Goal: Contribute content: Add original content to the website for others to see

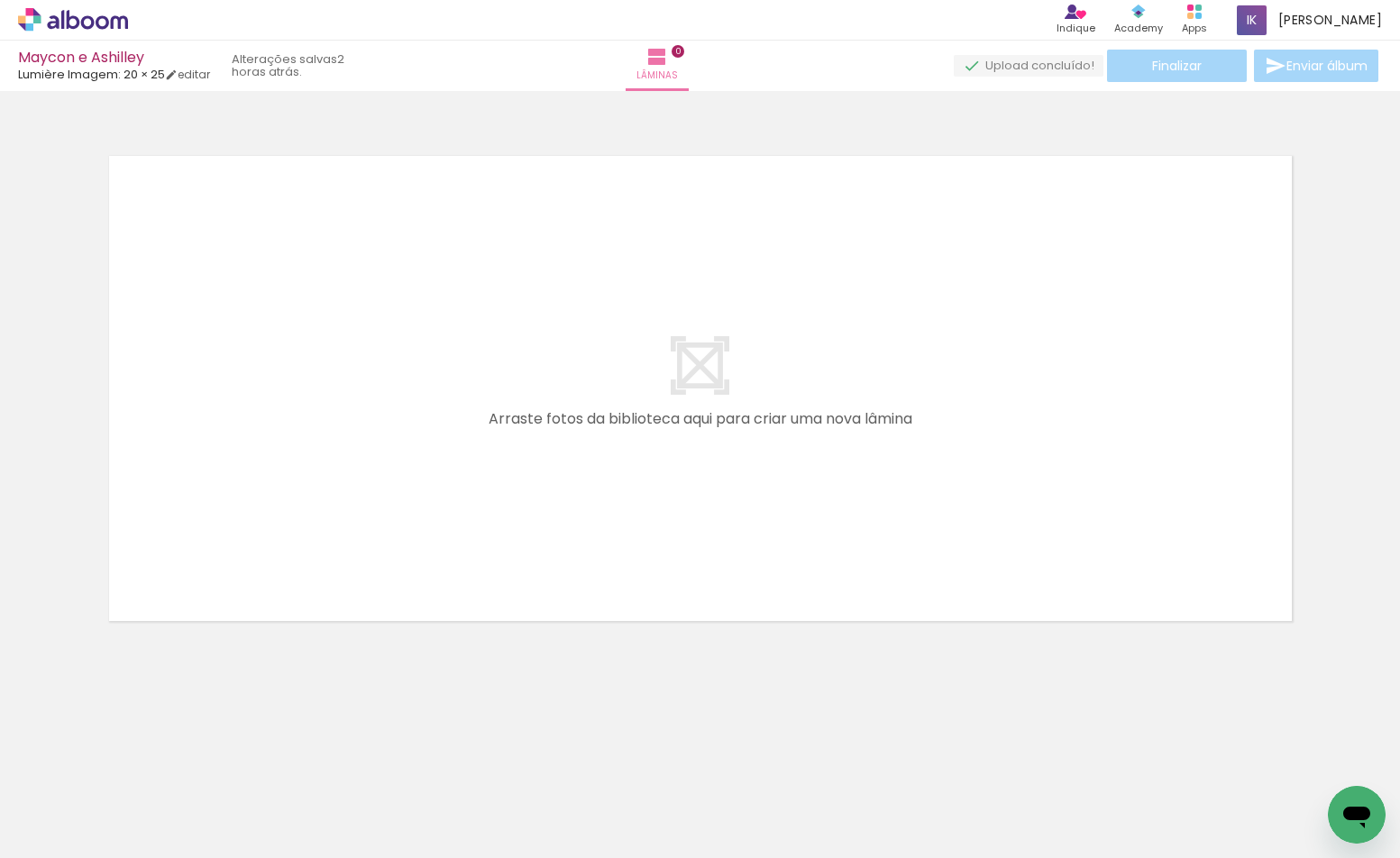
click at [76, 835] on span "Adicionar Fotos" at bounding box center [64, 833] width 54 height 20
click at [0, 0] on input "file" at bounding box center [0, 0] width 0 height 0
click at [40, 834] on span "Adicionar Fotos" at bounding box center [64, 833] width 54 height 20
click at [0, 0] on input "file" at bounding box center [0, 0] width 0 height 0
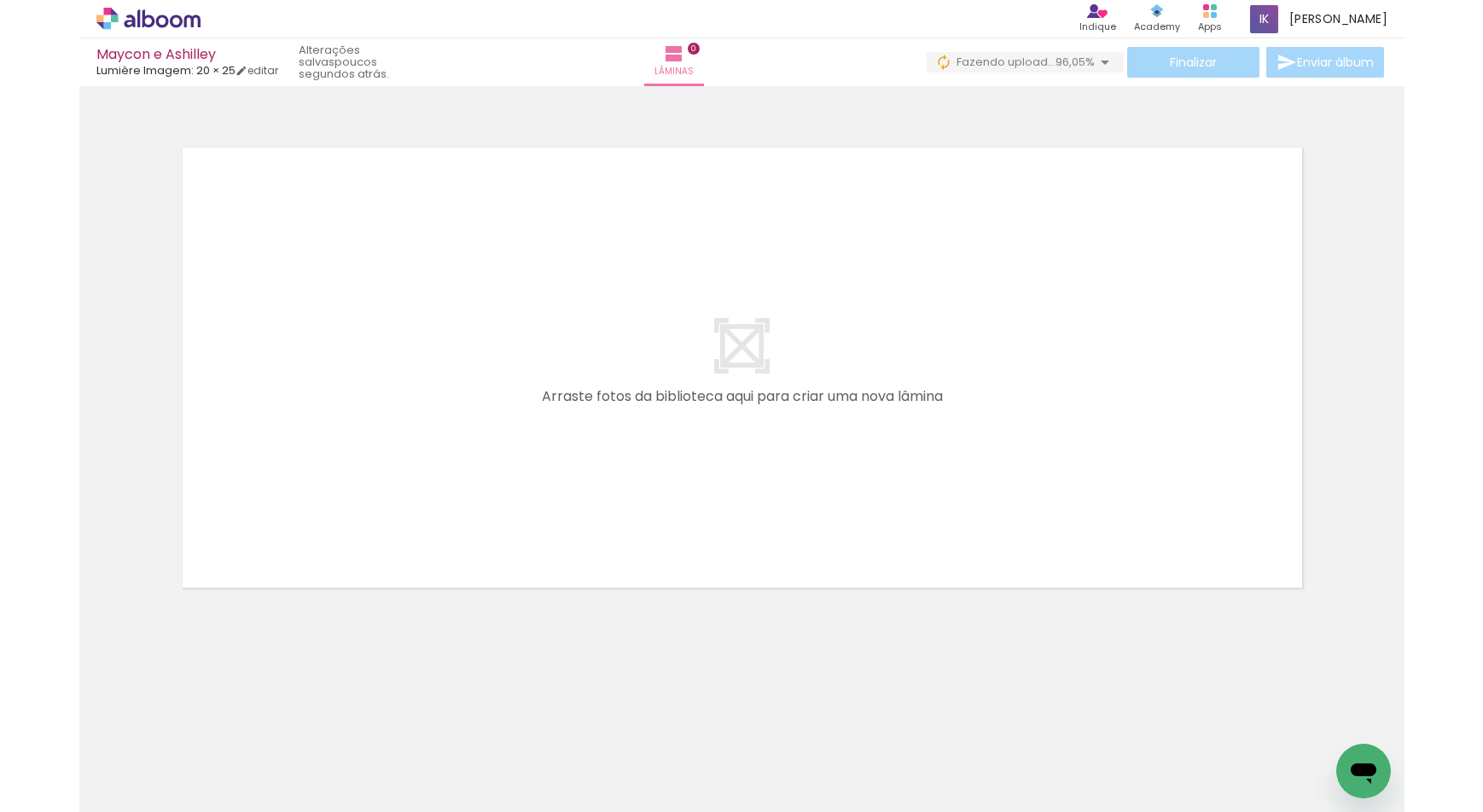
scroll to position [0, 12393]
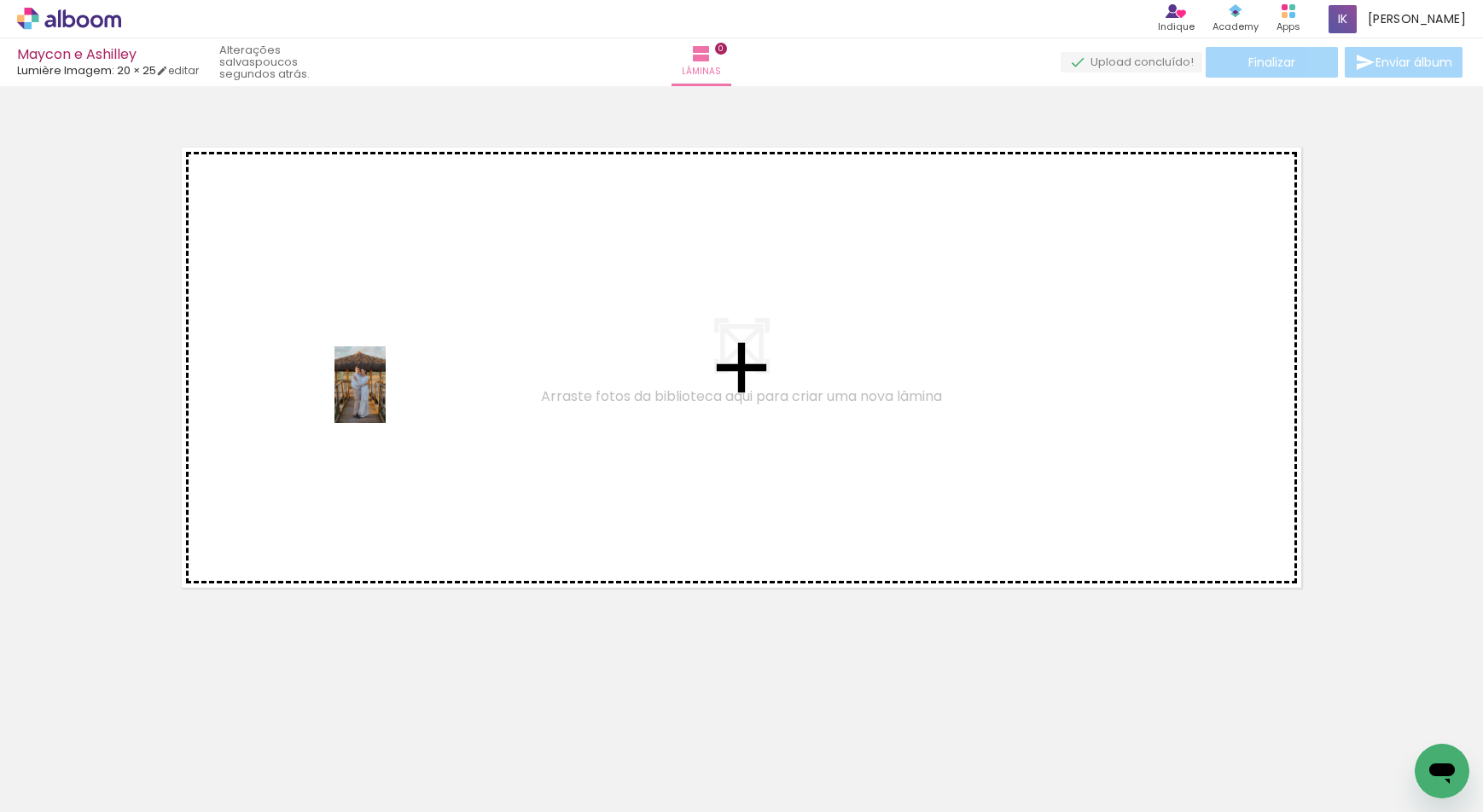
drag, startPoint x: 341, startPoint y: 622, endPoint x: 400, endPoint y: 714, distance: 109.3
click at [386, 397] on quentale-workspace at bounding box center [741, 406] width 1483 height 812
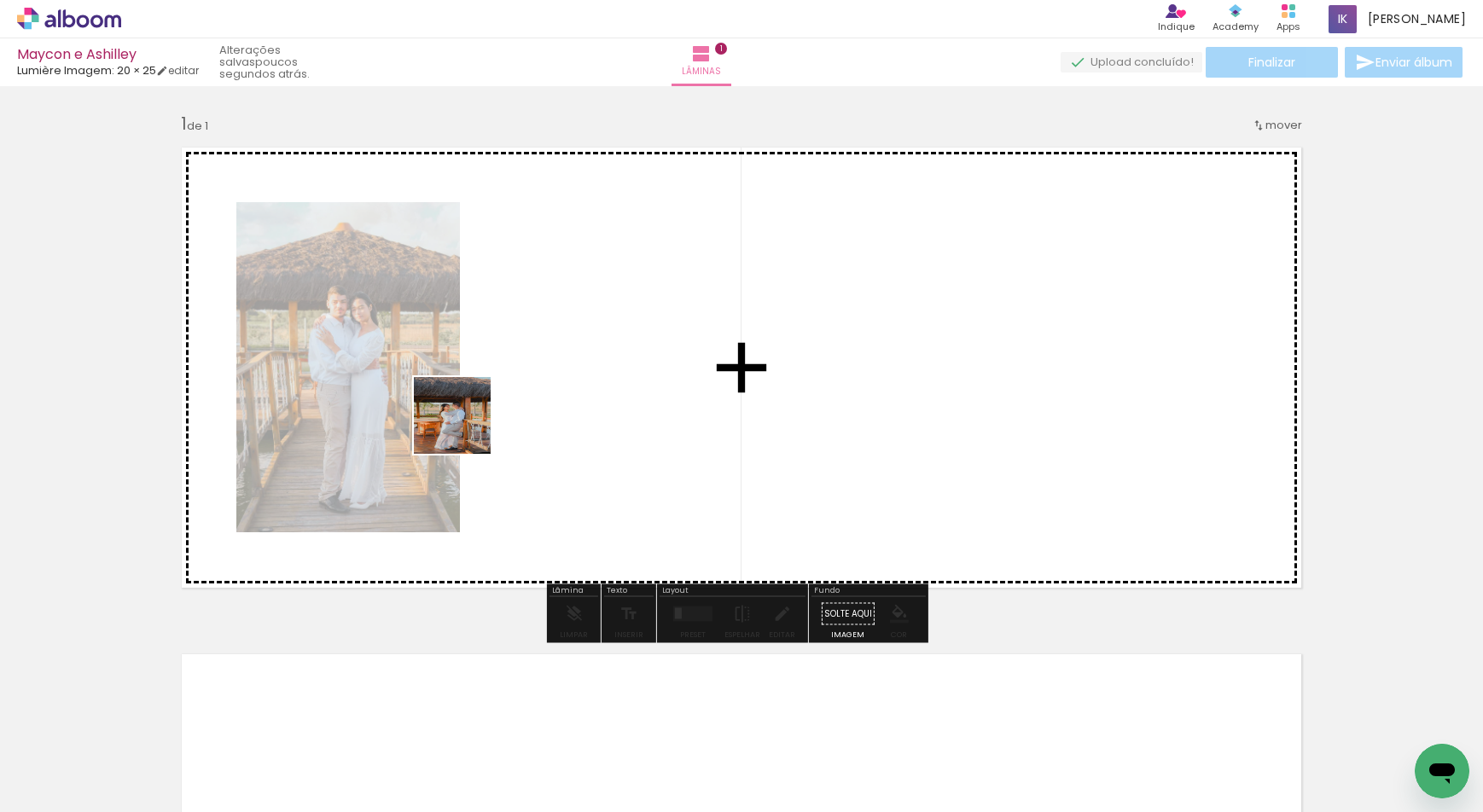
drag, startPoint x: 386, startPoint y: 770, endPoint x: 457, endPoint y: 664, distance: 127.6
click at [471, 397] on quentale-workspace at bounding box center [741, 406] width 1483 height 812
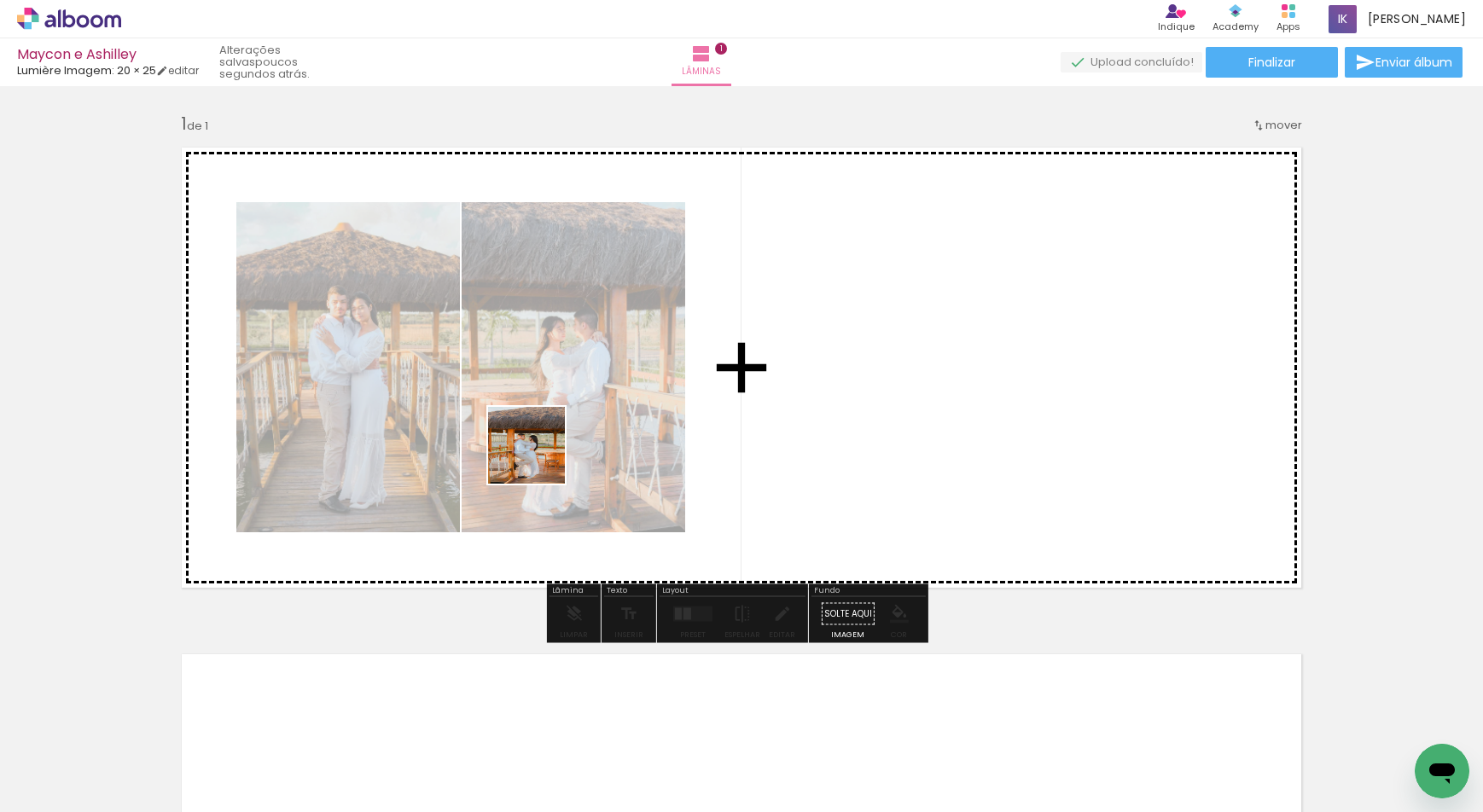
drag, startPoint x: 470, startPoint y: 767, endPoint x: 555, endPoint y: 358, distance: 417.7
click at [555, 358] on quentale-workspace at bounding box center [741, 406] width 1483 height 812
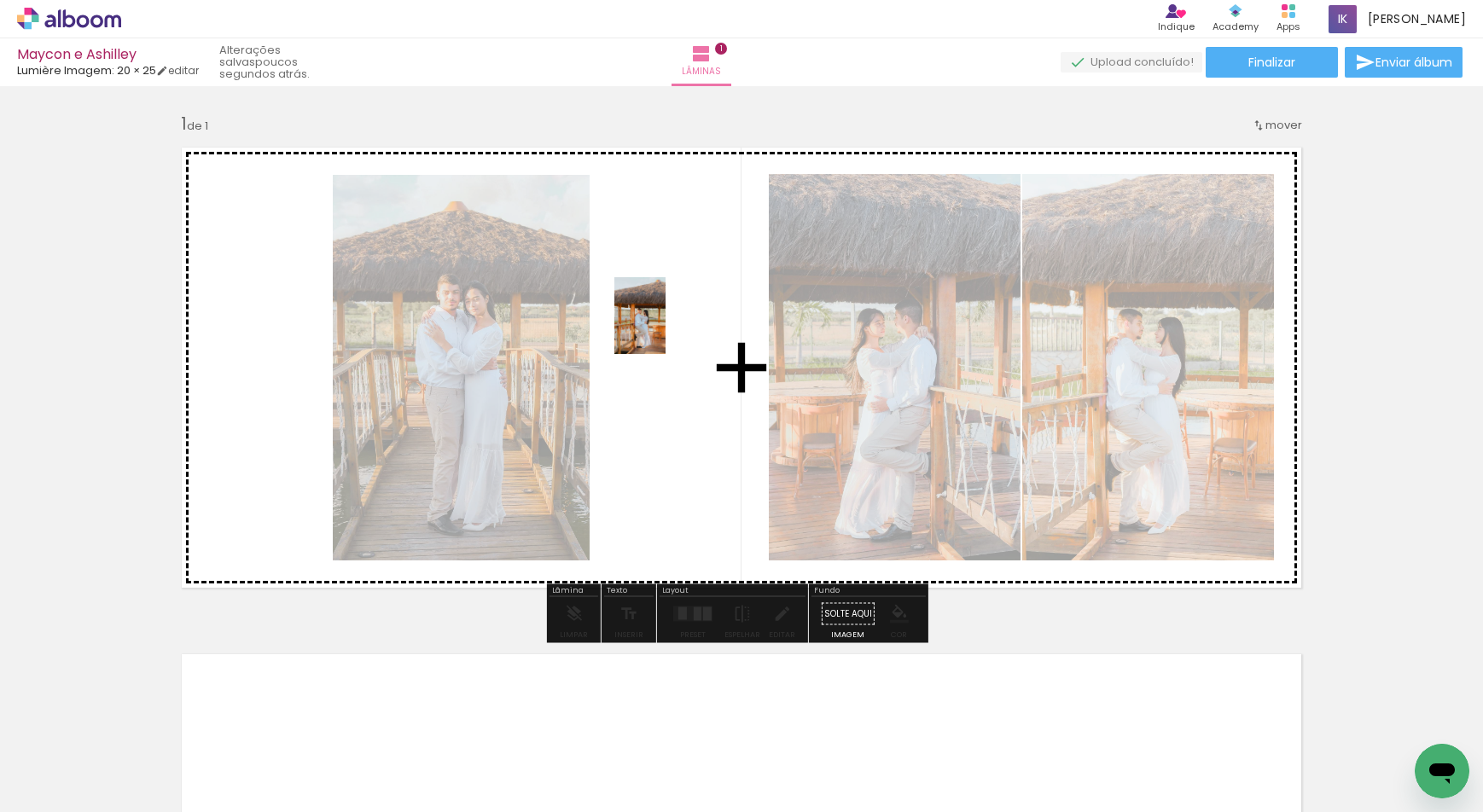
drag, startPoint x: 599, startPoint y: 771, endPoint x: 665, endPoint y: 323, distance: 452.8
click at [665, 323] on quentale-workspace at bounding box center [741, 406] width 1483 height 812
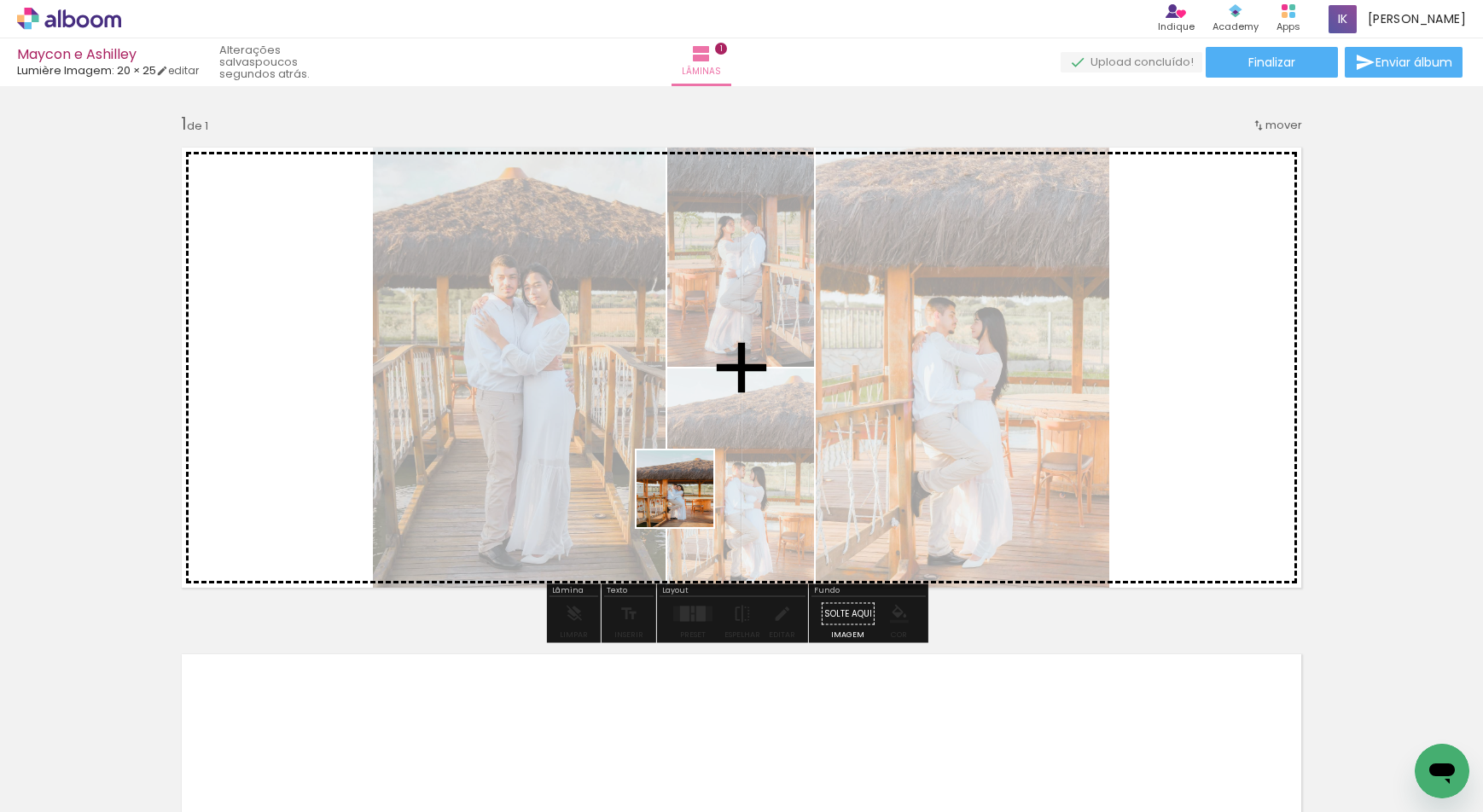
drag, startPoint x: 673, startPoint y: 771, endPoint x: 786, endPoint y: 774, distance: 113.0
click at [674, 362] on quentale-workspace at bounding box center [741, 406] width 1483 height 812
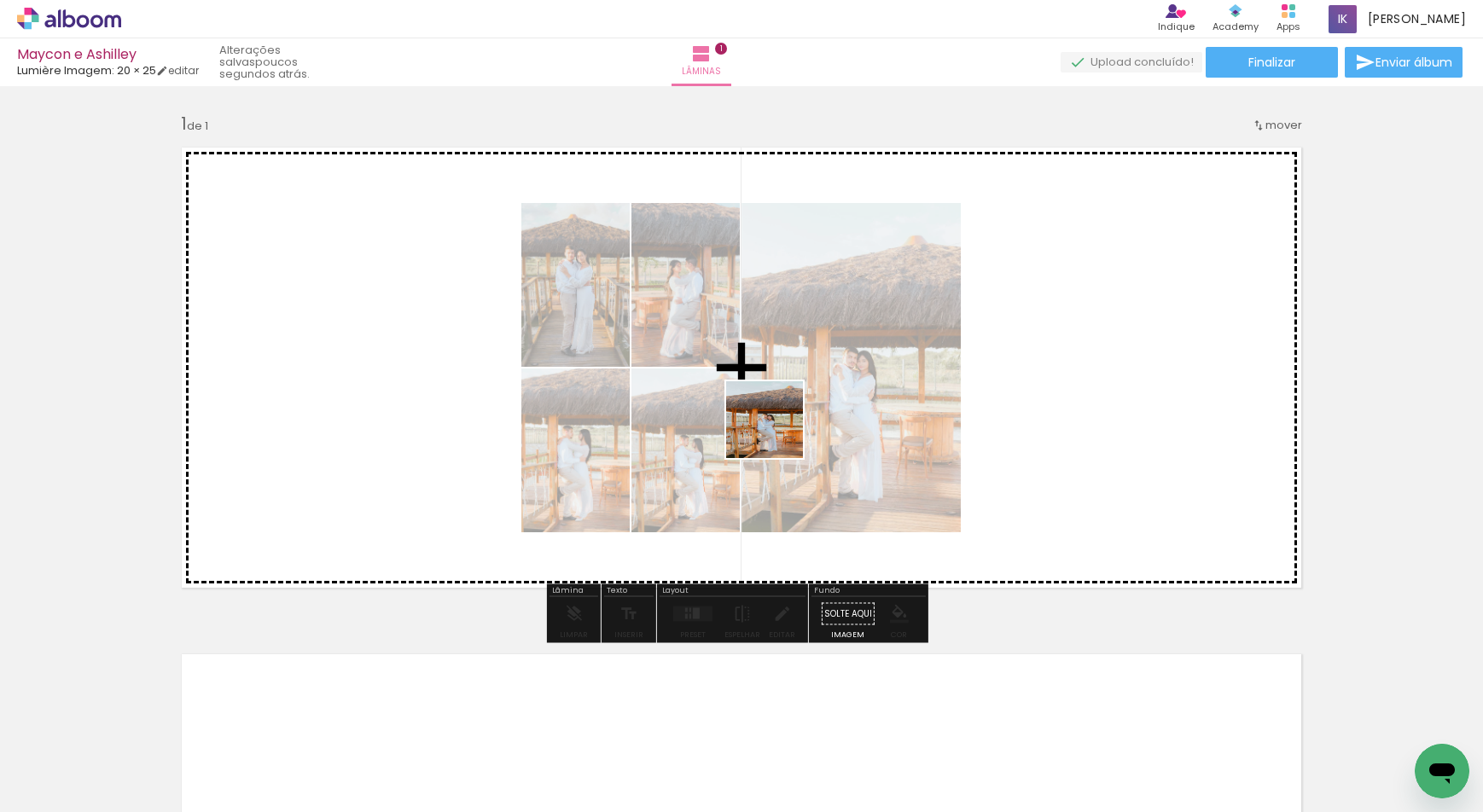
drag, startPoint x: 777, startPoint y: 715, endPoint x: 777, endPoint y: 315, distance: 400.0
click at [777, 315] on quentale-workspace at bounding box center [741, 406] width 1483 height 812
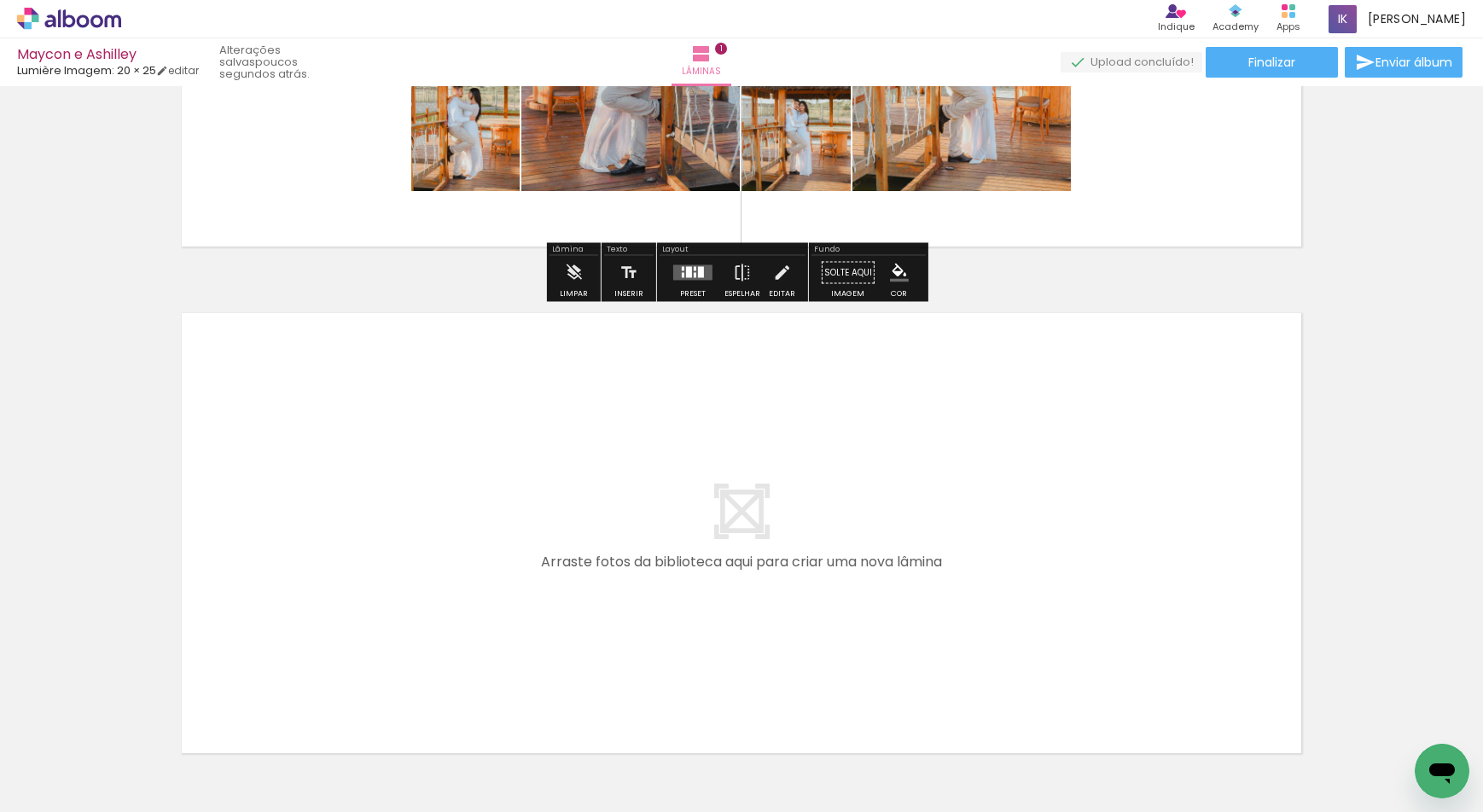
scroll to position [461, 0]
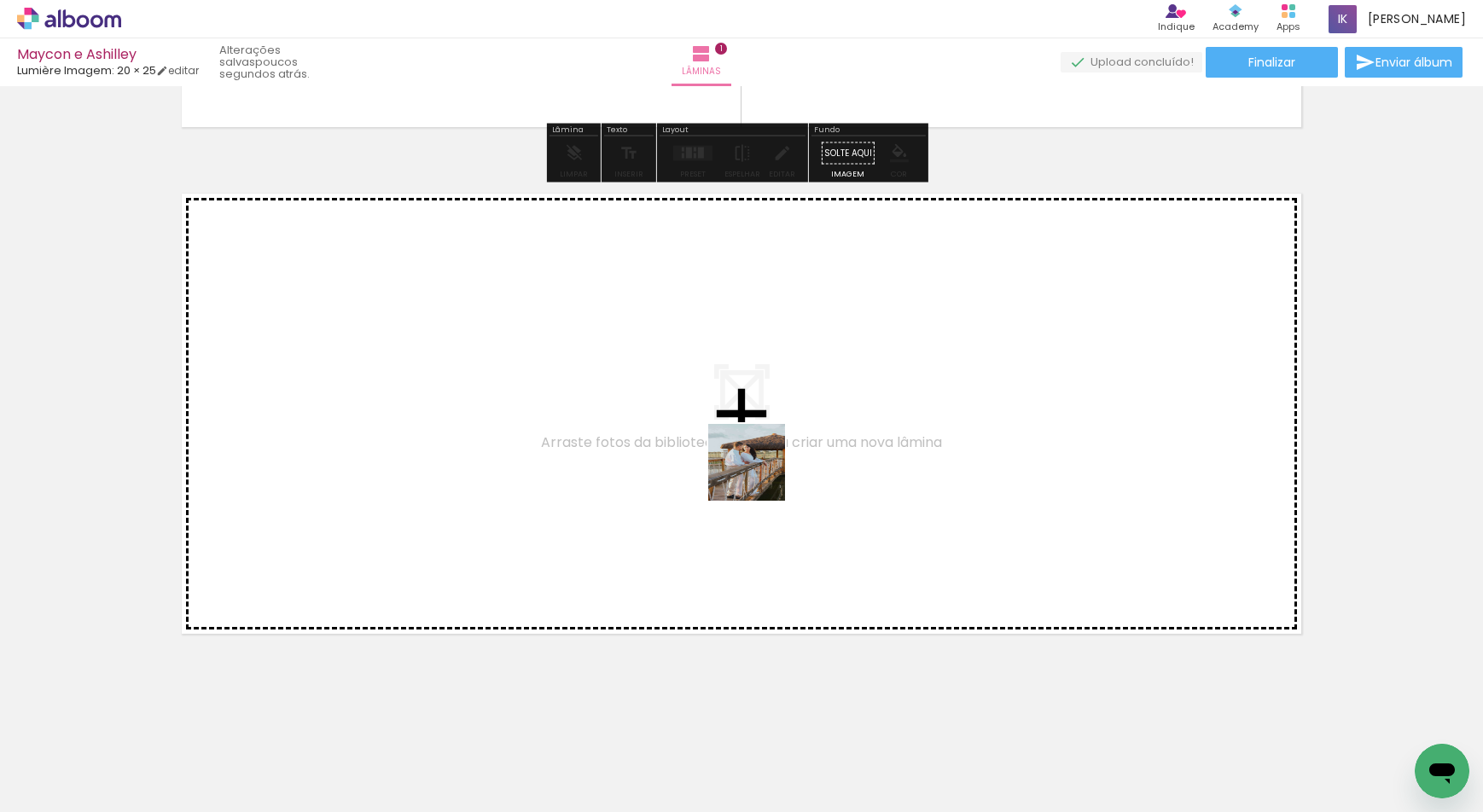
drag, startPoint x: 867, startPoint y: 753, endPoint x: 748, endPoint y: 437, distance: 337.7
click at [748, 437] on quentale-workspace at bounding box center [741, 406] width 1483 height 812
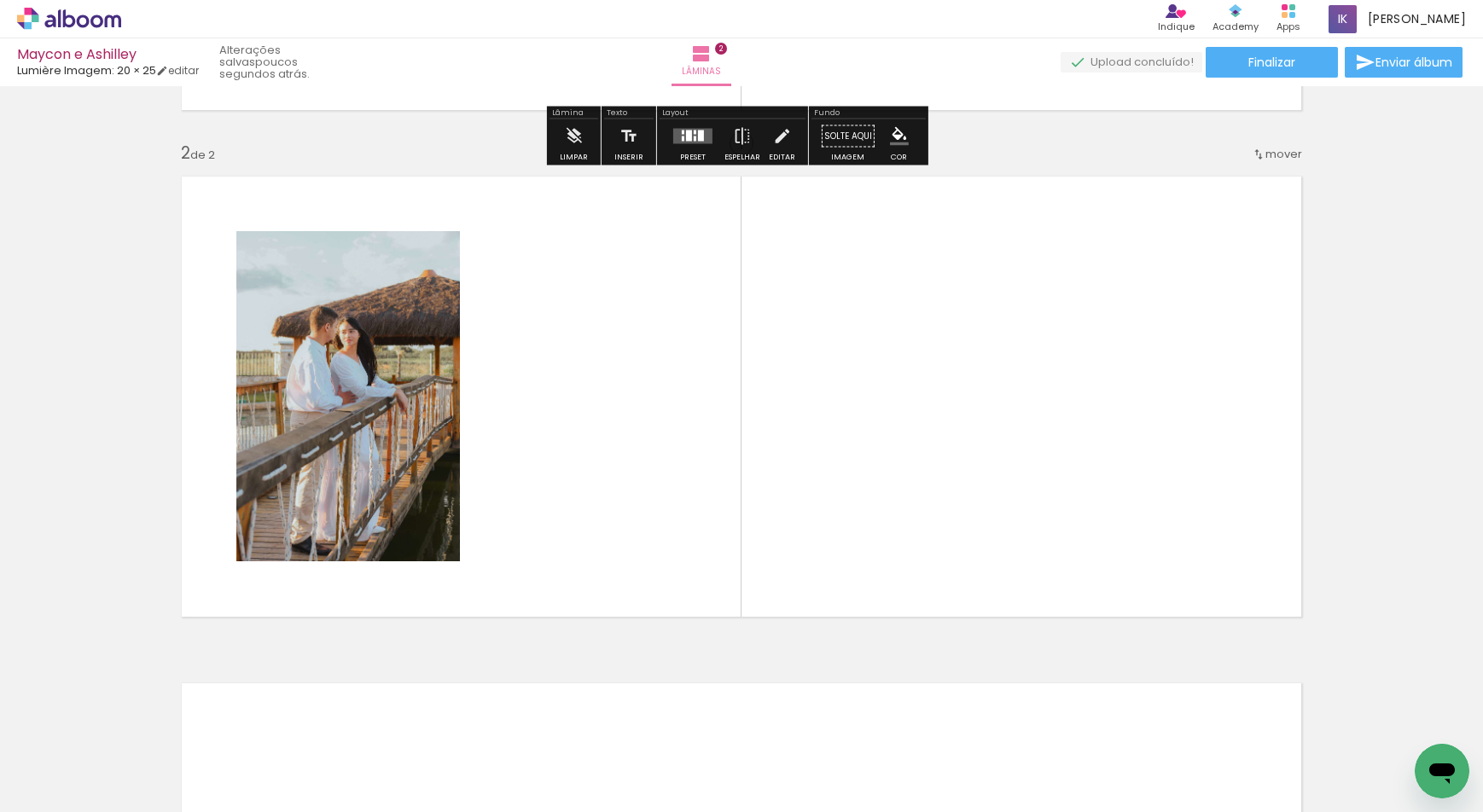
scroll to position [479, 0]
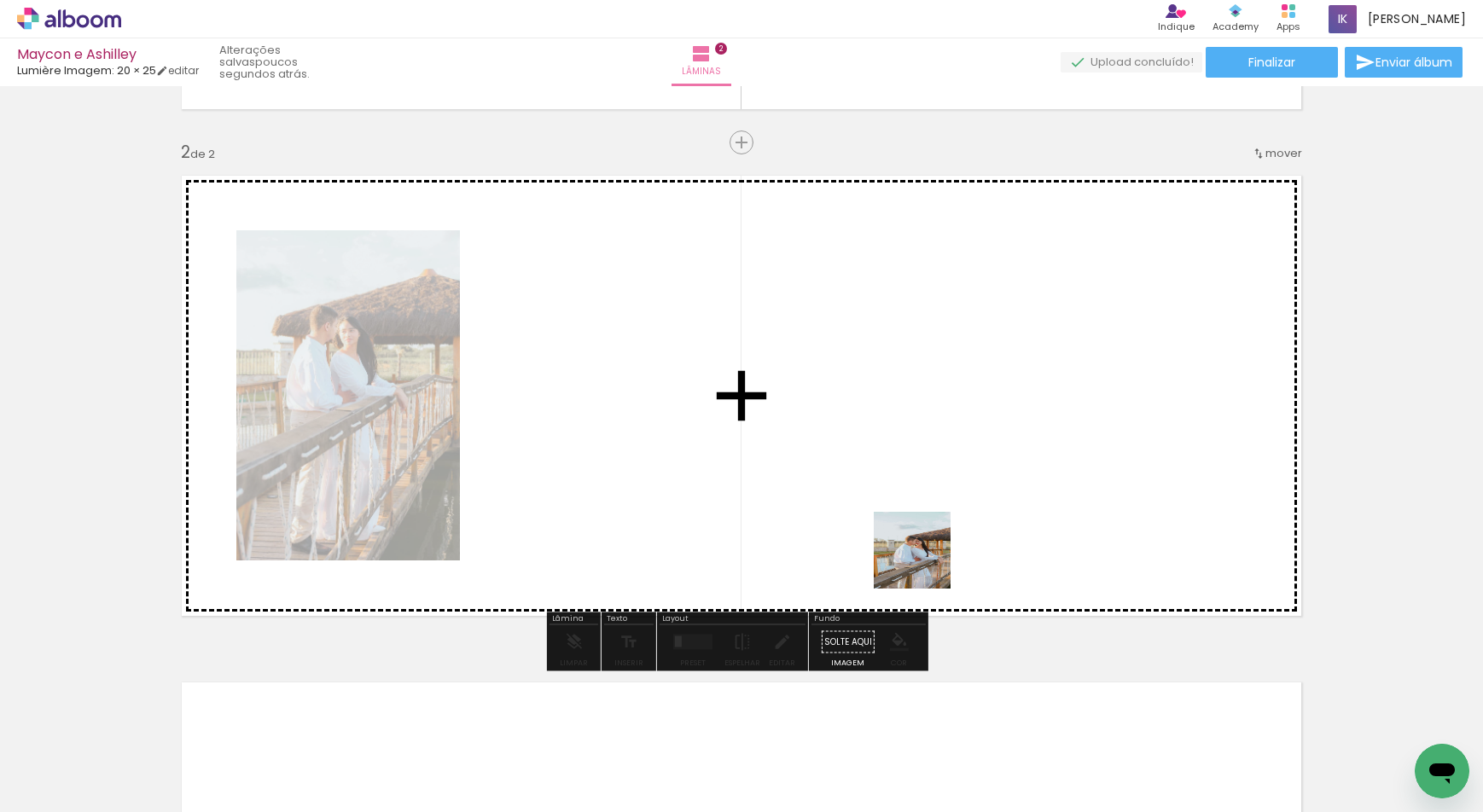
drag, startPoint x: 981, startPoint y: 763, endPoint x: 894, endPoint y: 441, distance: 333.5
click at [894, 441] on quentale-workspace at bounding box center [741, 406] width 1483 height 812
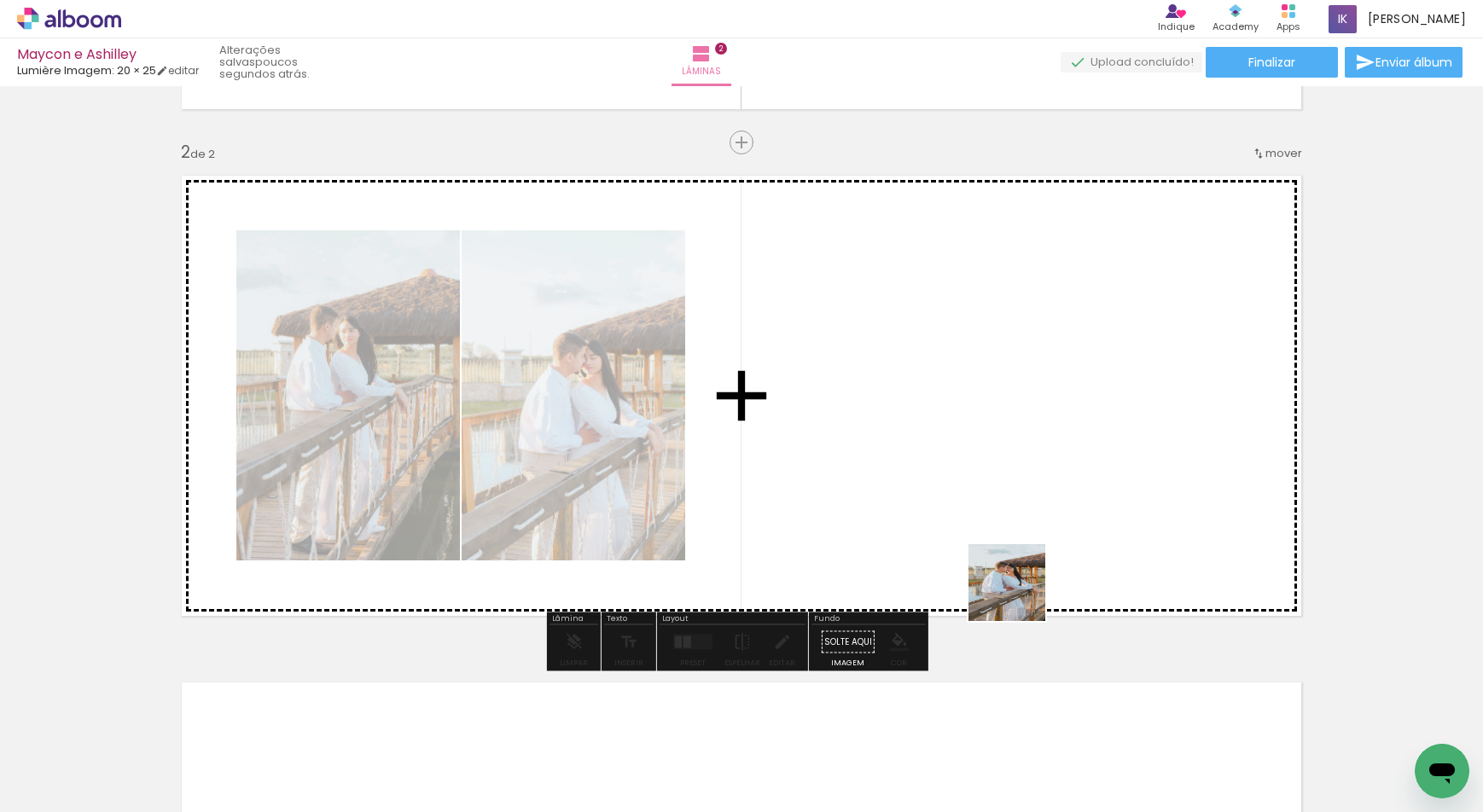
drag, startPoint x: 1076, startPoint y: 741, endPoint x: 1184, endPoint y: 726, distance: 109.0
click at [947, 428] on quentale-workspace at bounding box center [741, 406] width 1483 height 812
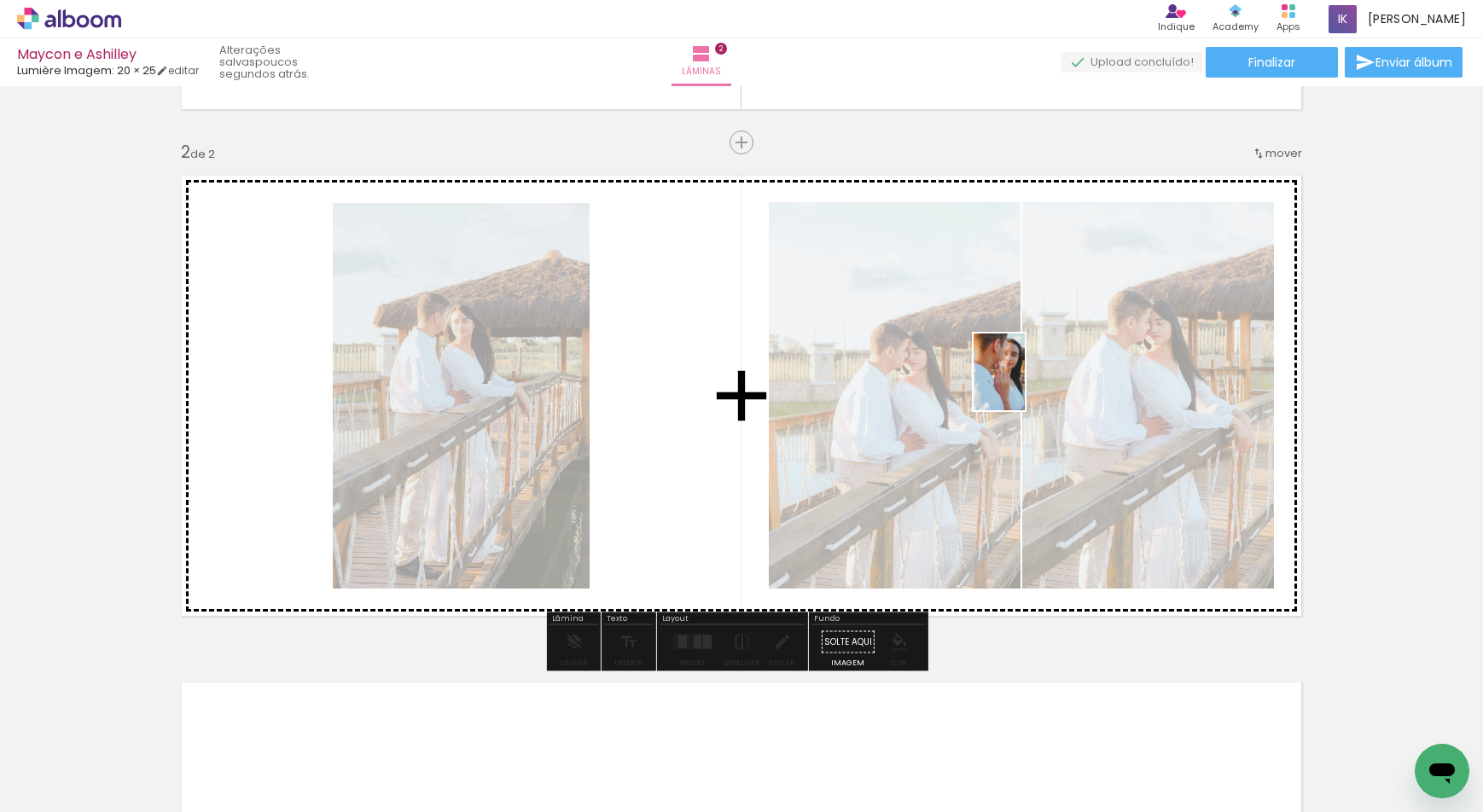
drag, startPoint x: 1177, startPoint y: 754, endPoint x: 1229, endPoint y: 722, distance: 61.1
click at [1021, 391] on quentale-workspace at bounding box center [741, 406] width 1483 height 812
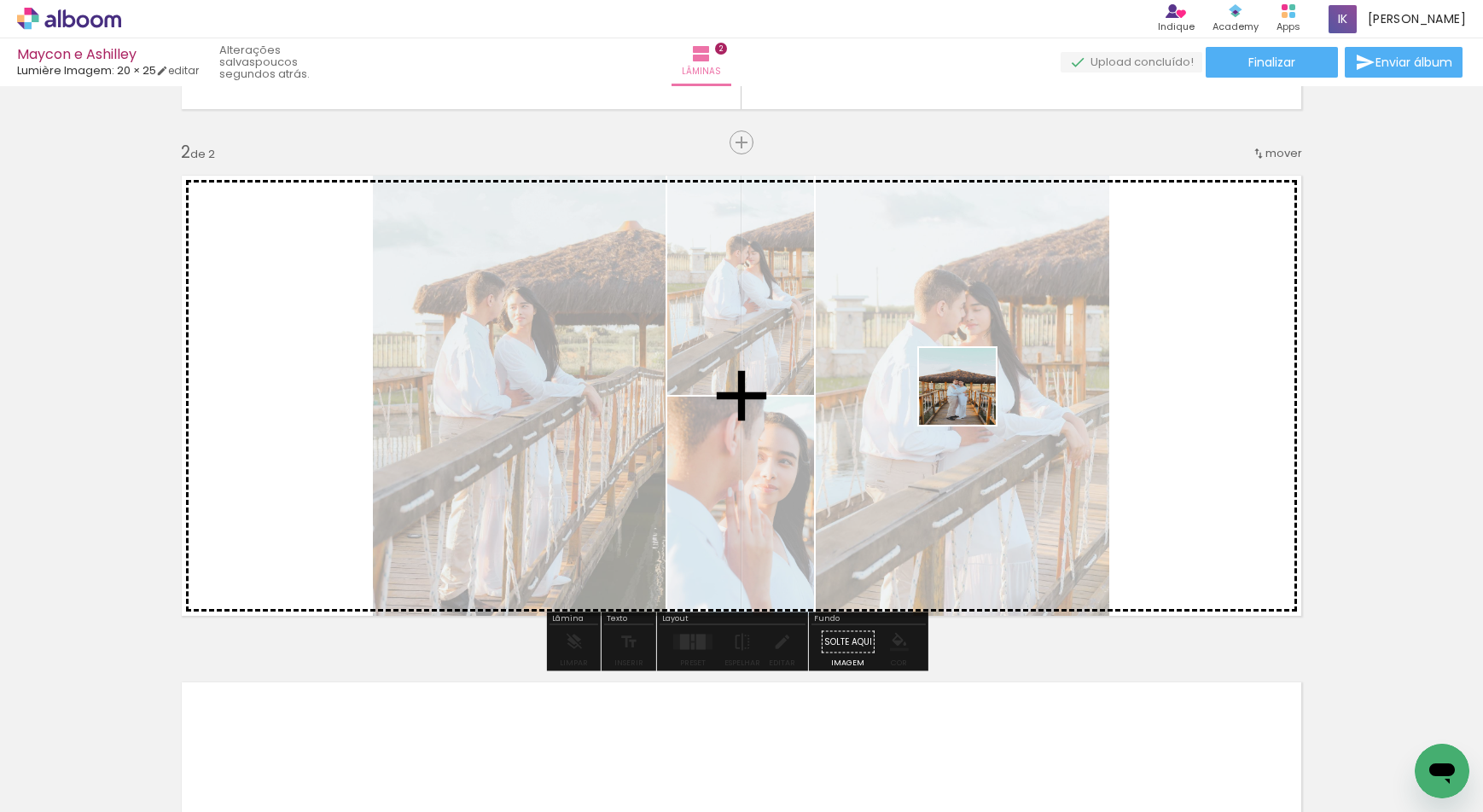
drag, startPoint x: 1262, startPoint y: 766, endPoint x: 886, endPoint y: 749, distance: 376.4
click at [969, 400] on quentale-workspace at bounding box center [741, 406] width 1483 height 812
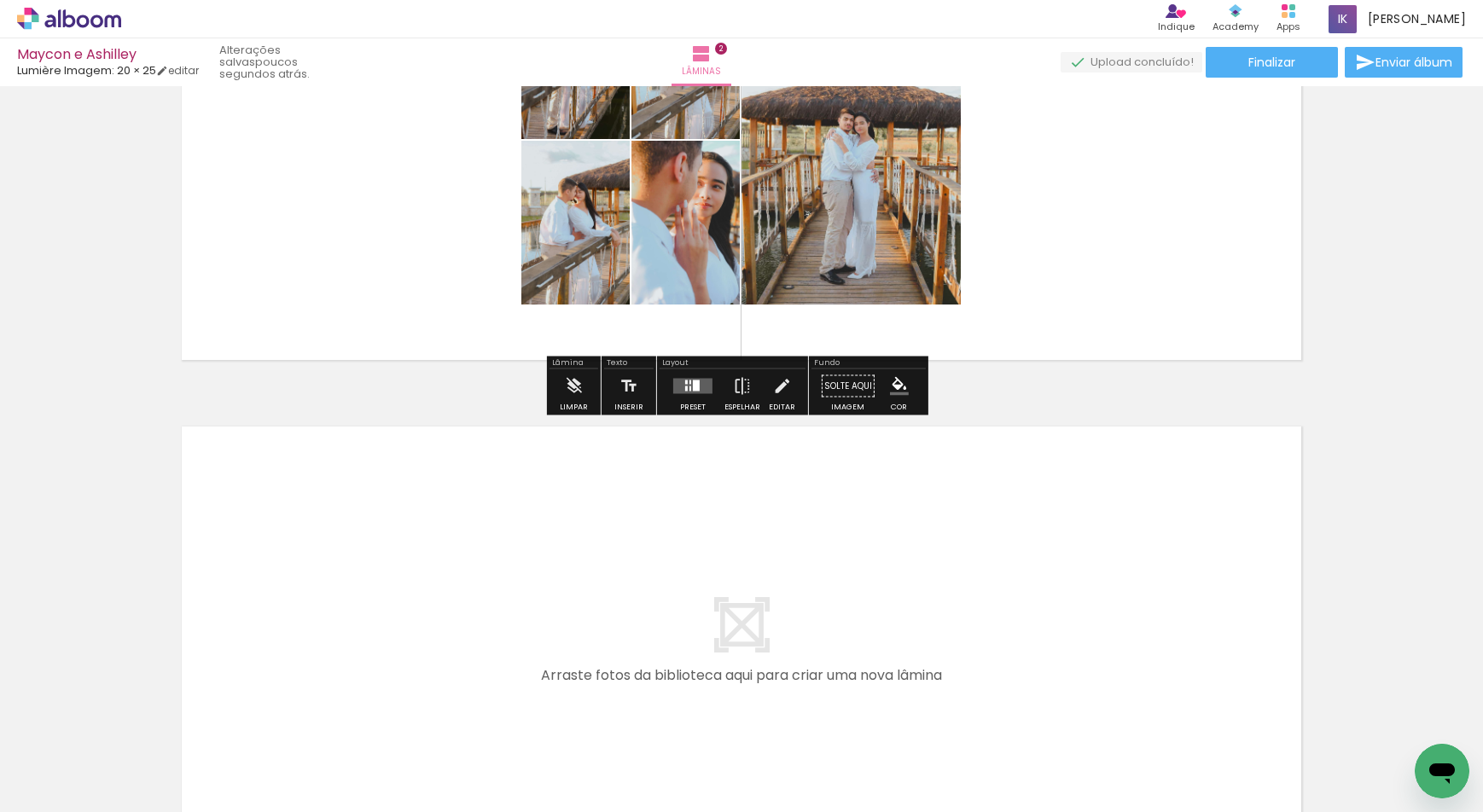
scroll to position [905, 0]
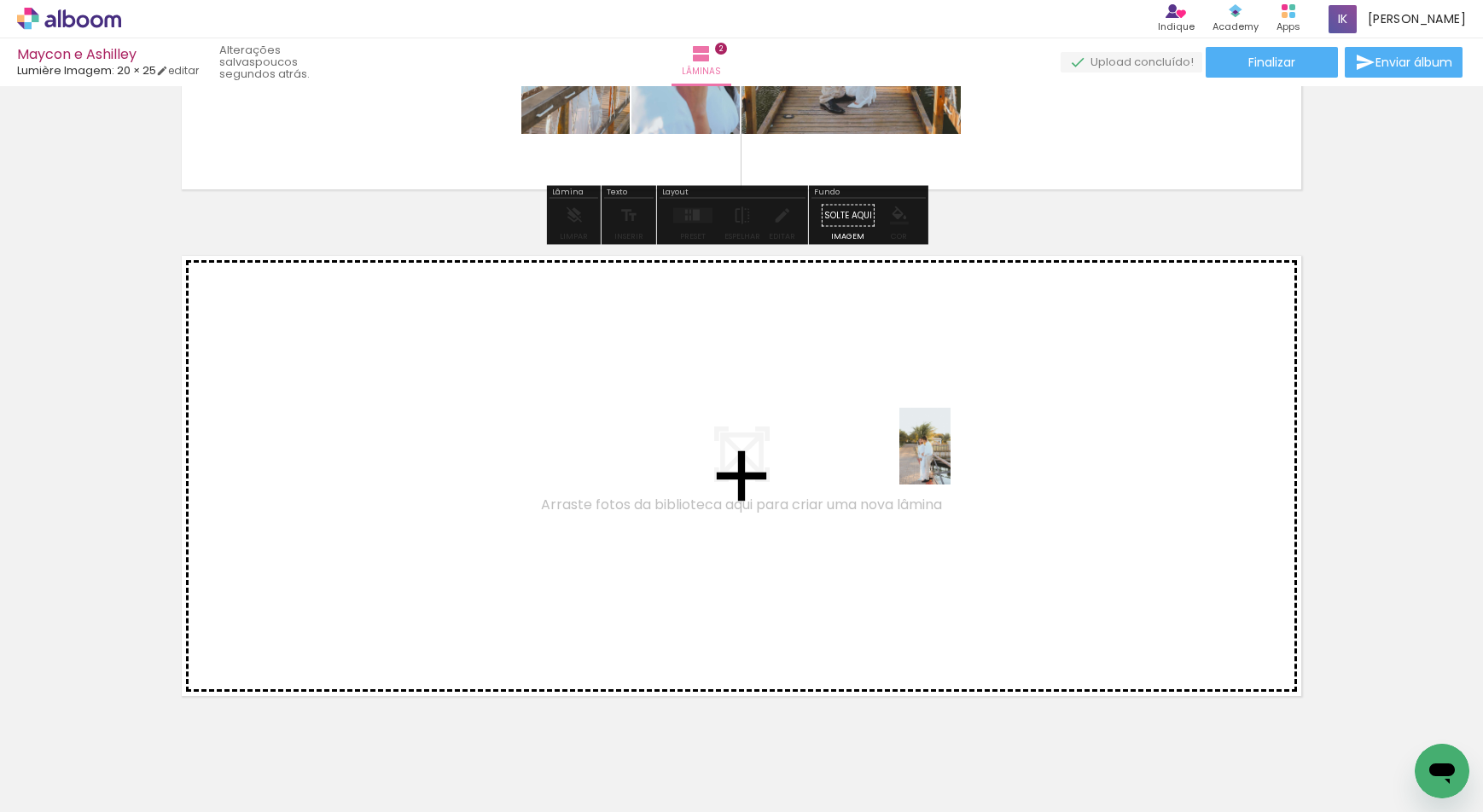
drag, startPoint x: 1276, startPoint y: 711, endPoint x: 951, endPoint y: 459, distance: 411.3
click at [951, 459] on quentale-workspace at bounding box center [741, 406] width 1483 height 812
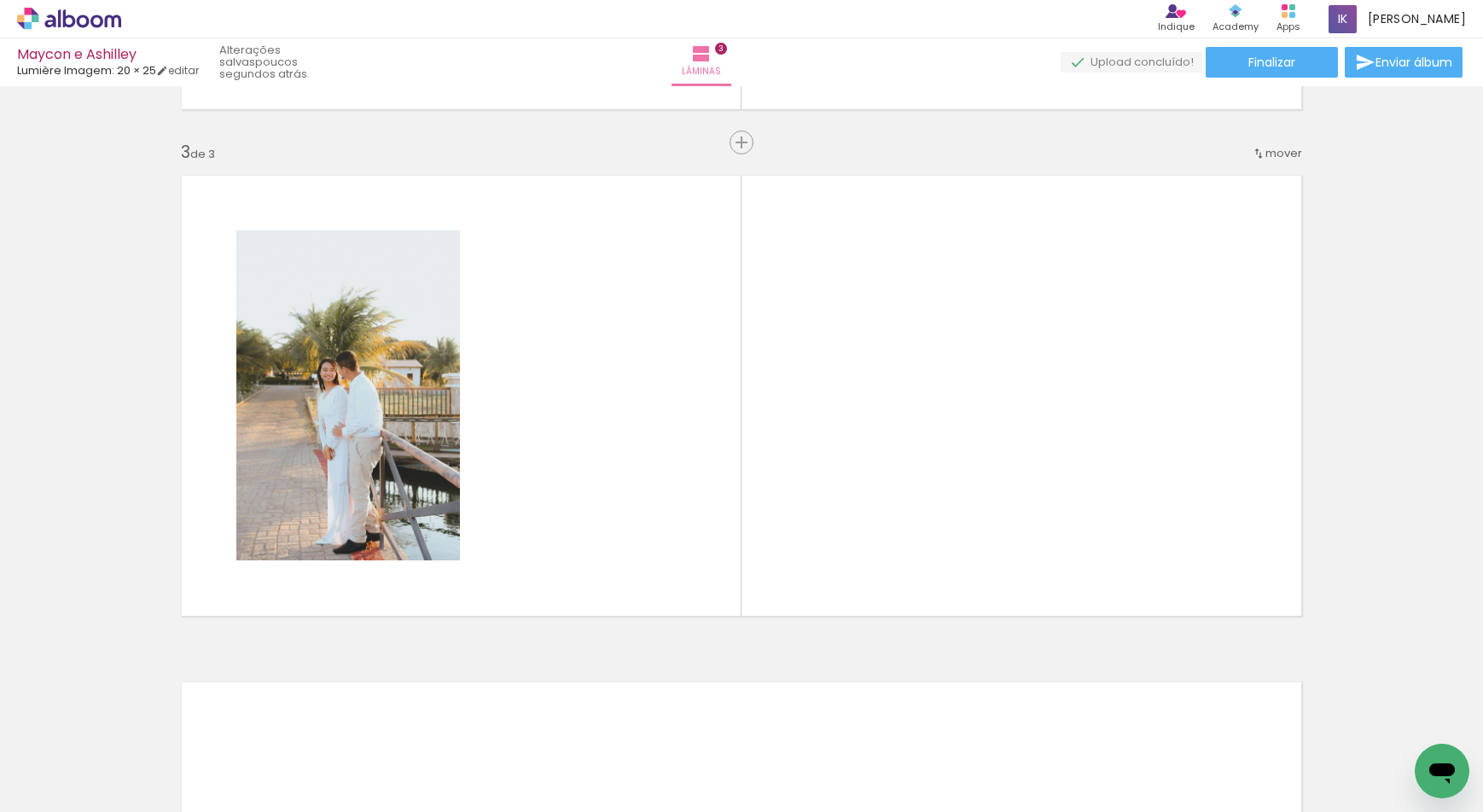
scroll to position [0, 13041]
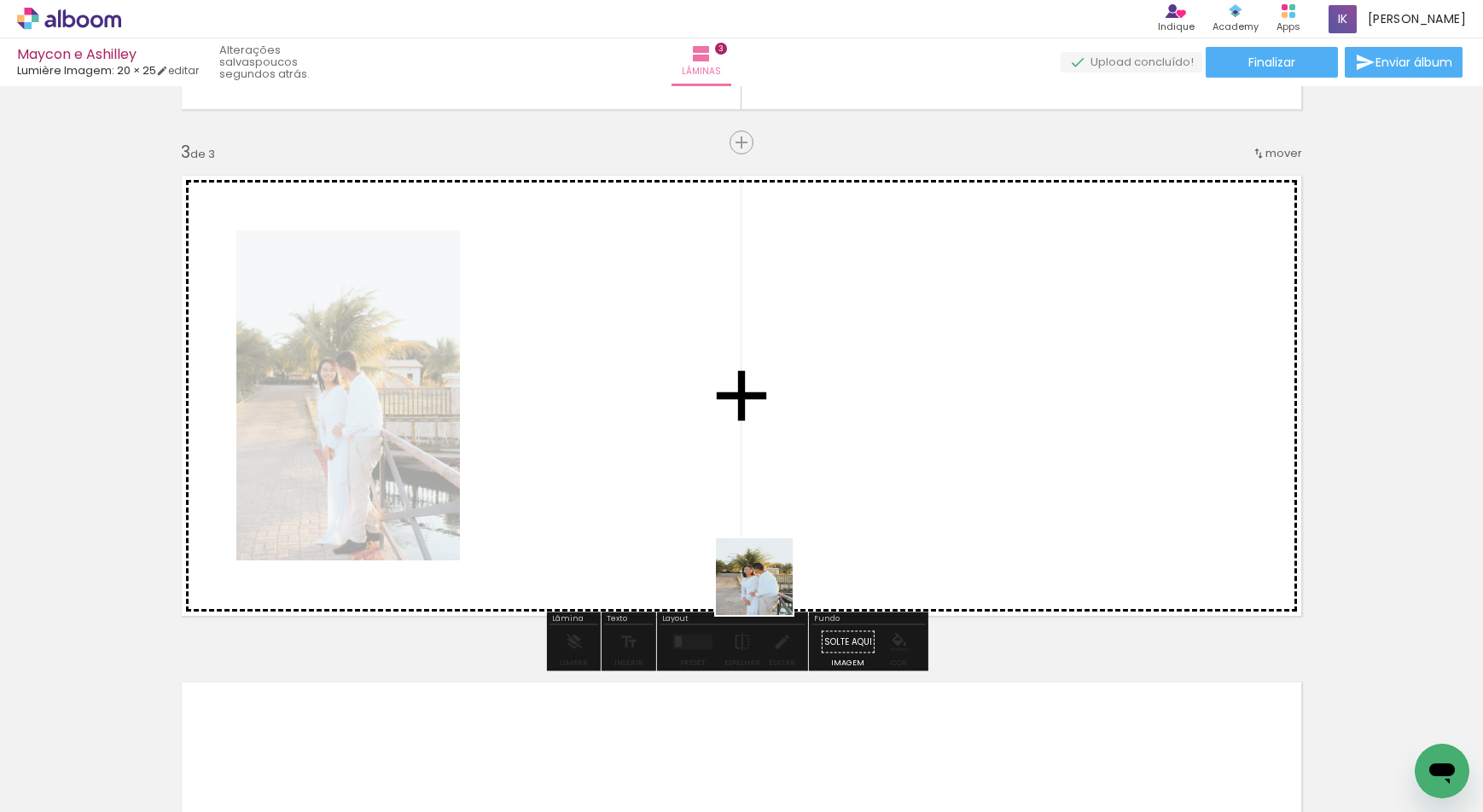
drag, startPoint x: 789, startPoint y: 707, endPoint x: 857, endPoint y: 751, distance: 81.0
click at [746, 463] on quentale-workspace at bounding box center [741, 406] width 1483 height 812
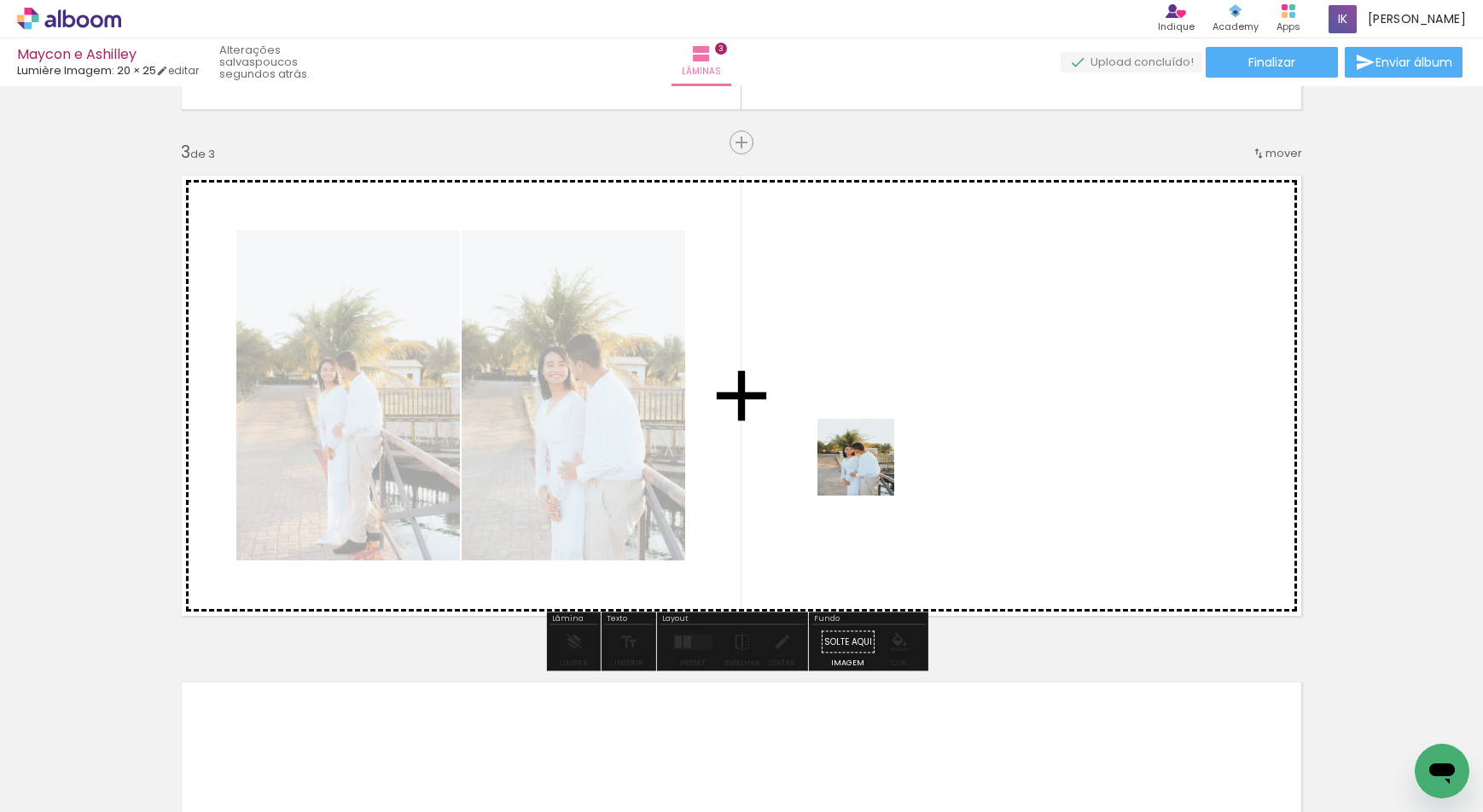
drag, startPoint x: 893, startPoint y: 760, endPoint x: 869, endPoint y: 459, distance: 302.0
click at [869, 459] on quentale-workspace at bounding box center [741, 406] width 1483 height 812
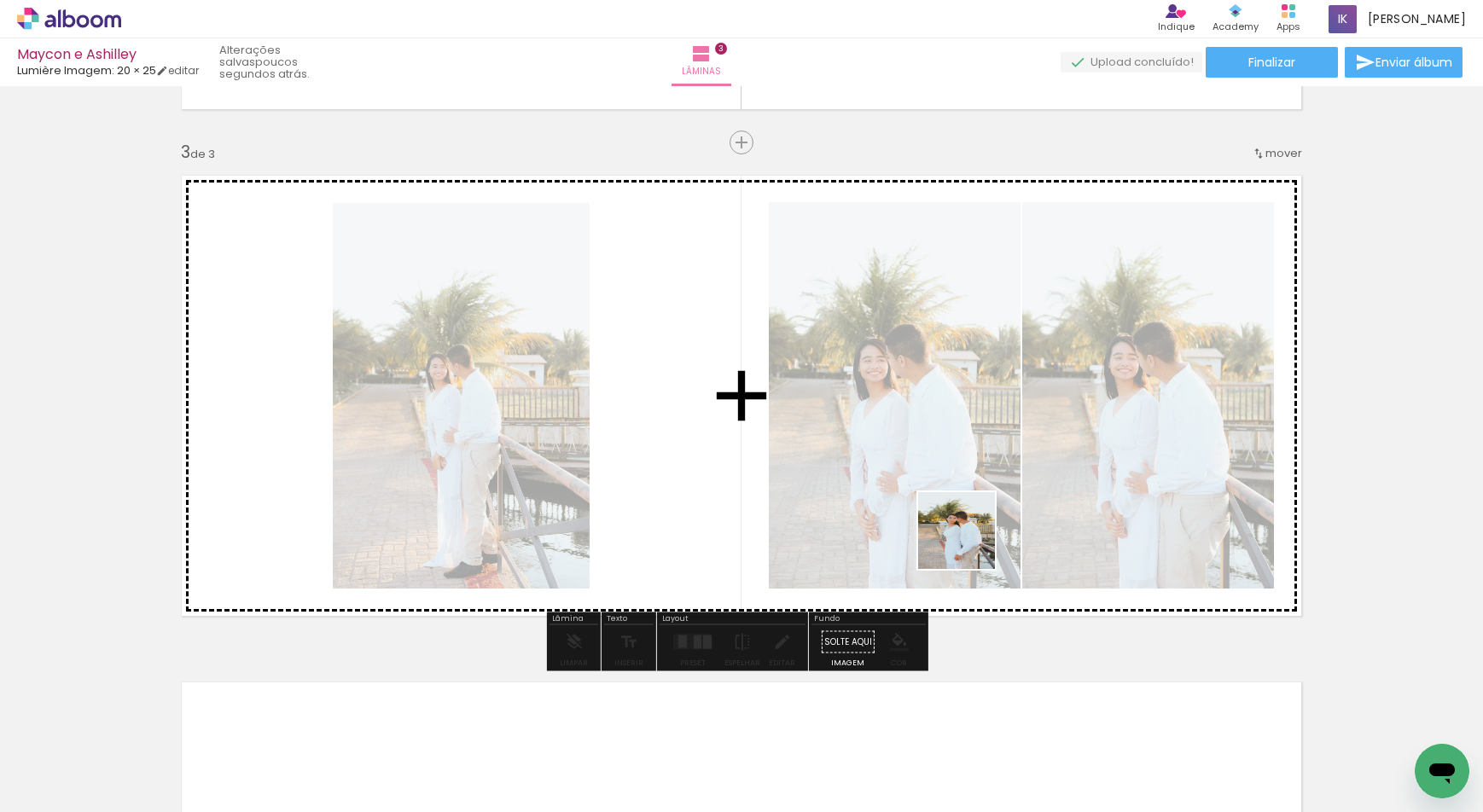
drag, startPoint x: 975, startPoint y: 570, endPoint x: 1048, endPoint y: 720, distance: 166.8
click at [954, 463] on quentale-workspace at bounding box center [741, 406] width 1483 height 812
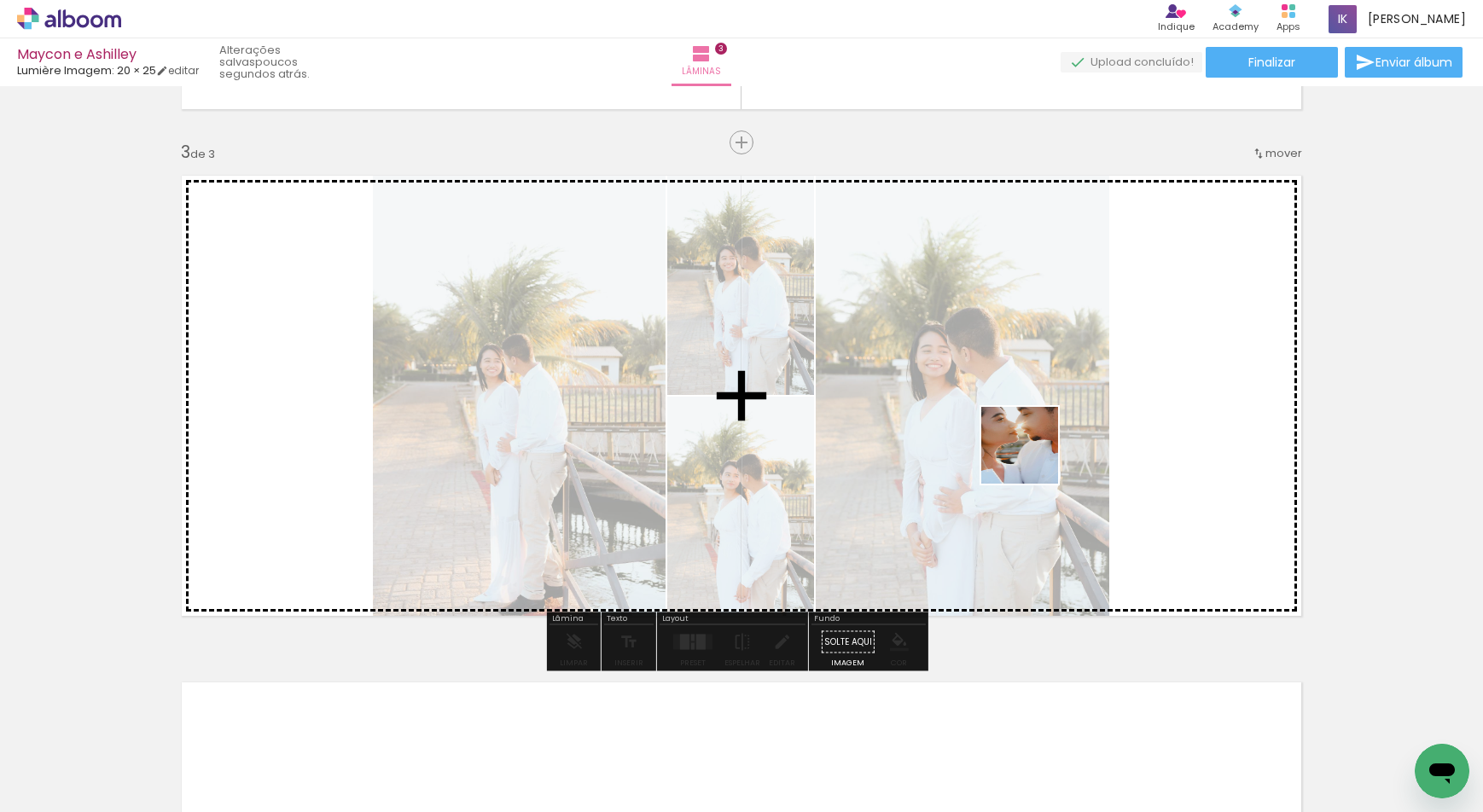
drag, startPoint x: 1076, startPoint y: 765, endPoint x: 1033, endPoint y: 456, distance: 312.0
click at [1033, 456] on quentale-workspace at bounding box center [741, 406] width 1483 height 812
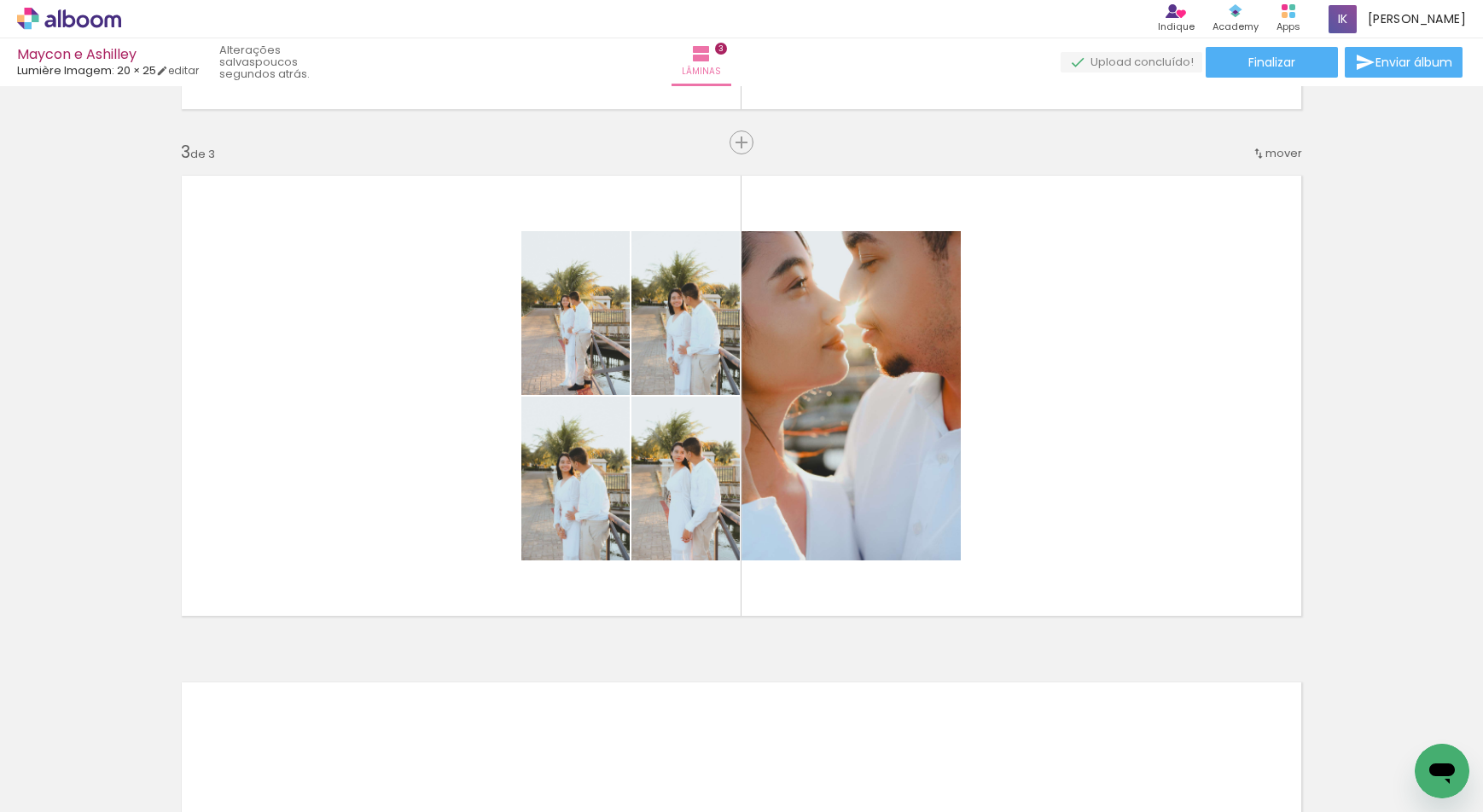
scroll to position [0, 13191]
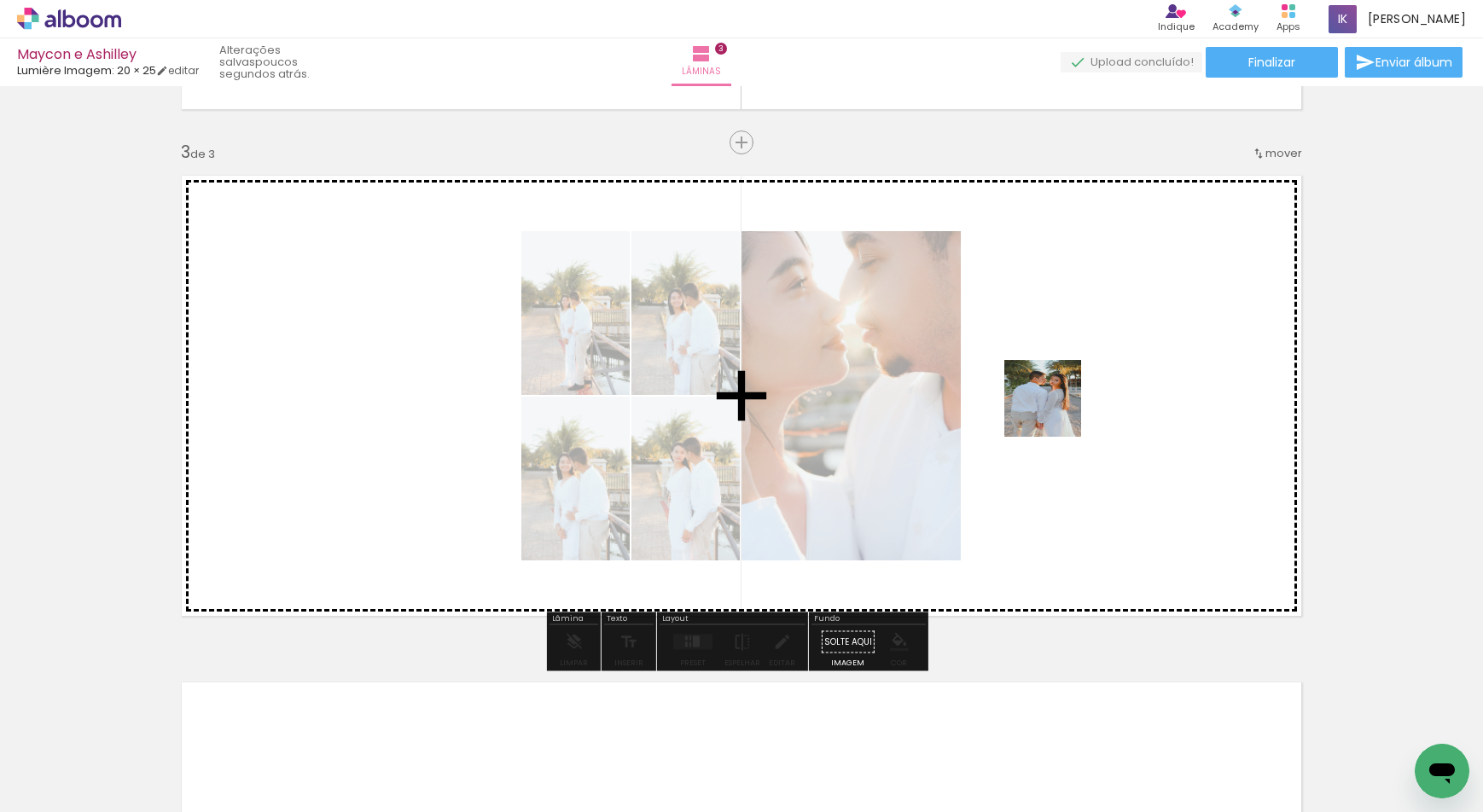
drag, startPoint x: 1050, startPoint y: 760, endPoint x: 1060, endPoint y: 388, distance: 372.1
click at [1060, 388] on quentale-workspace at bounding box center [741, 406] width 1483 height 812
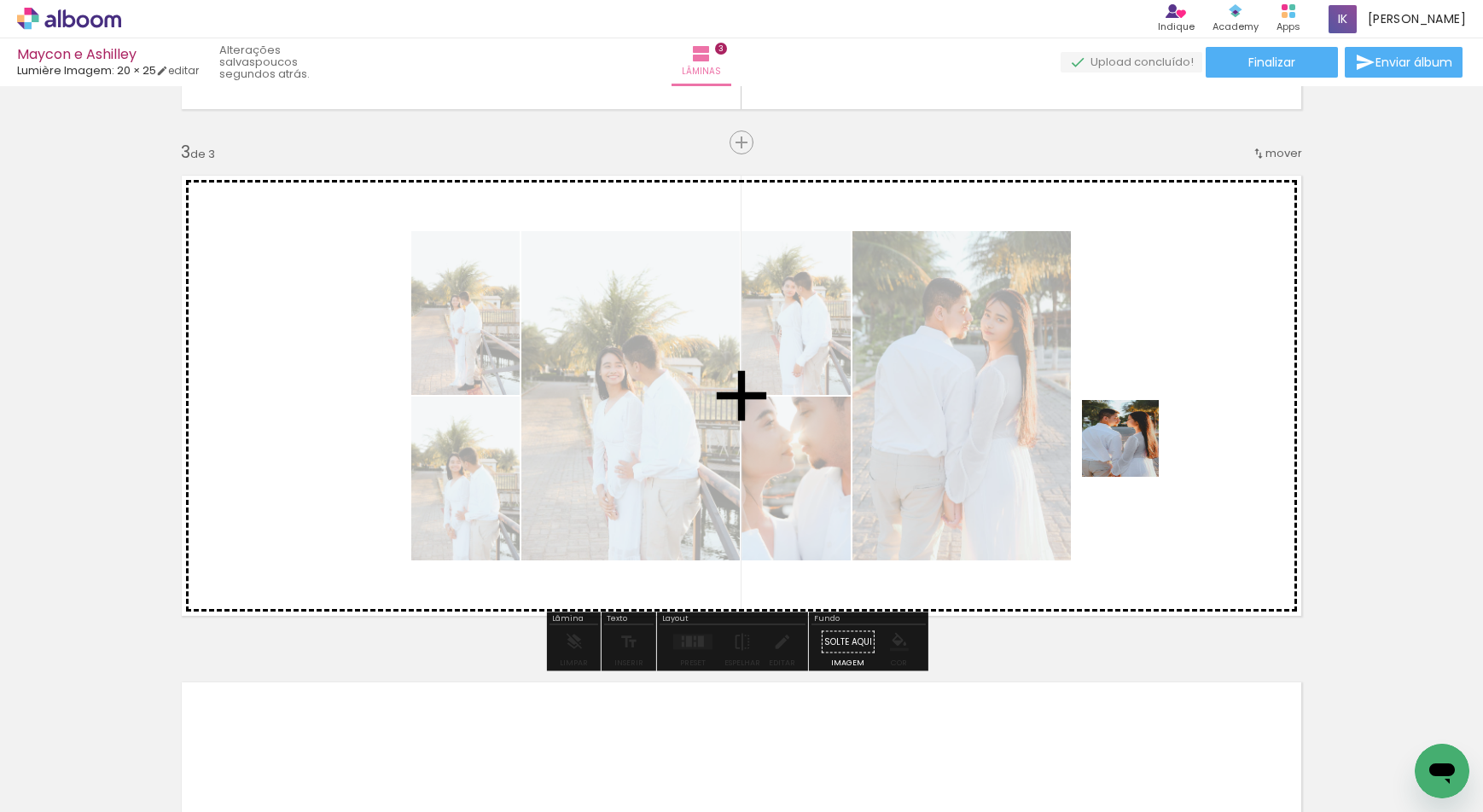
drag, startPoint x: 1132, startPoint y: 758, endPoint x: 1133, endPoint y: 370, distance: 388.0
click at [1133, 370] on quentale-workspace at bounding box center [741, 406] width 1483 height 812
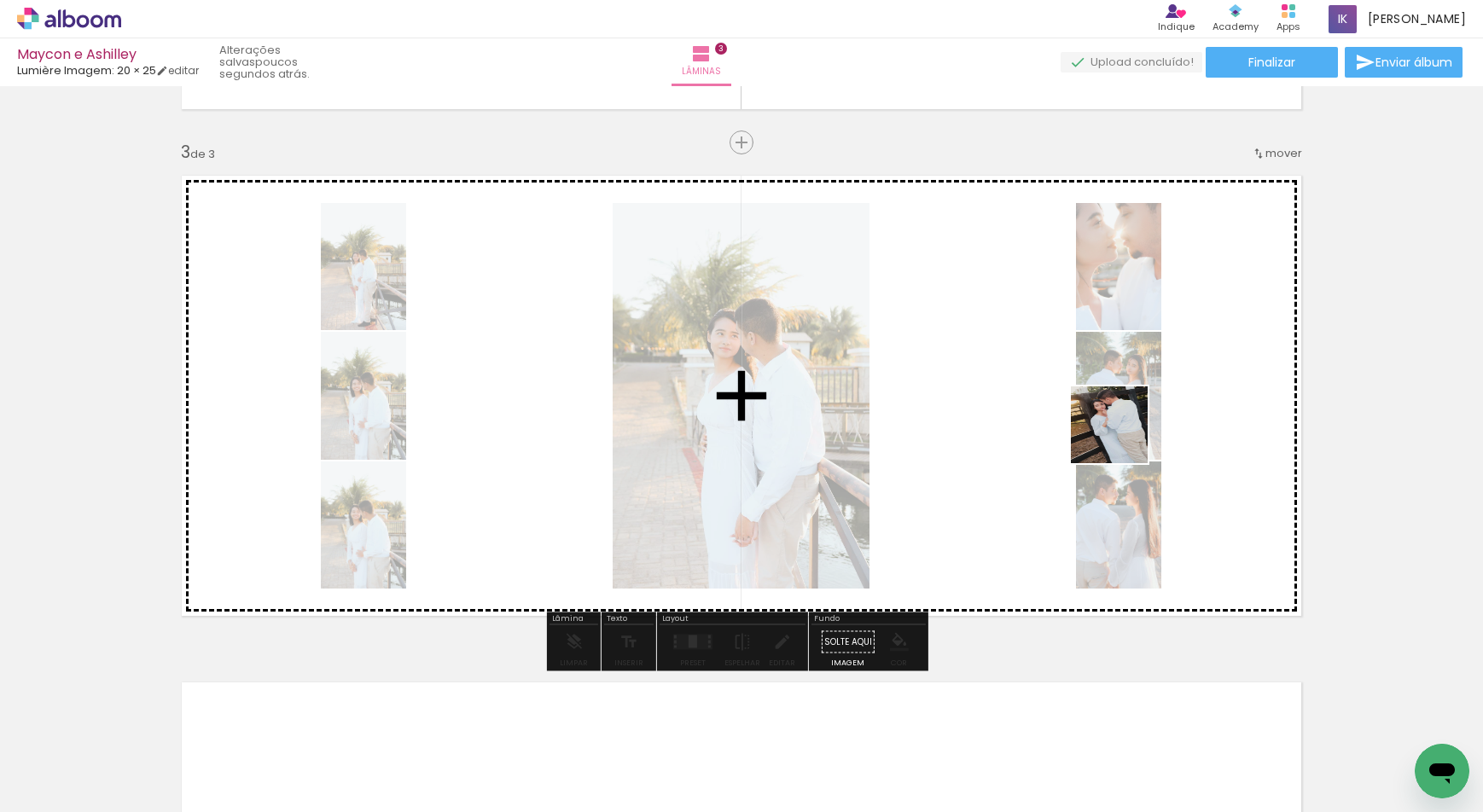
drag, startPoint x: 1140, startPoint y: 483, endPoint x: 1095, endPoint y: 370, distance: 121.6
click at [1095, 370] on quentale-workspace at bounding box center [741, 406] width 1483 height 812
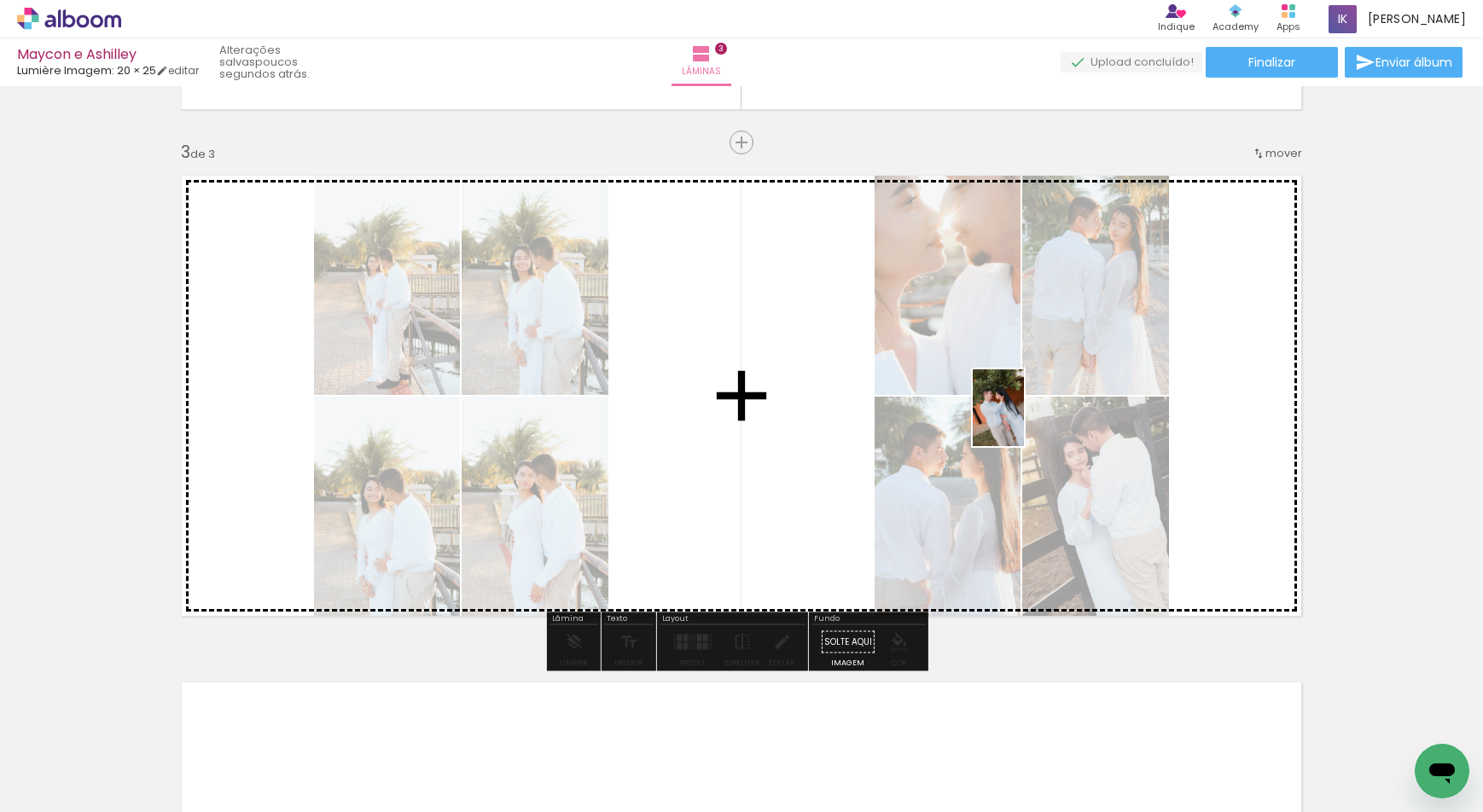
drag, startPoint x: 1304, startPoint y: 698, endPoint x: 1315, endPoint y: 673, distance: 27.3
click at [1022, 421] on quentale-workspace at bounding box center [741, 406] width 1483 height 812
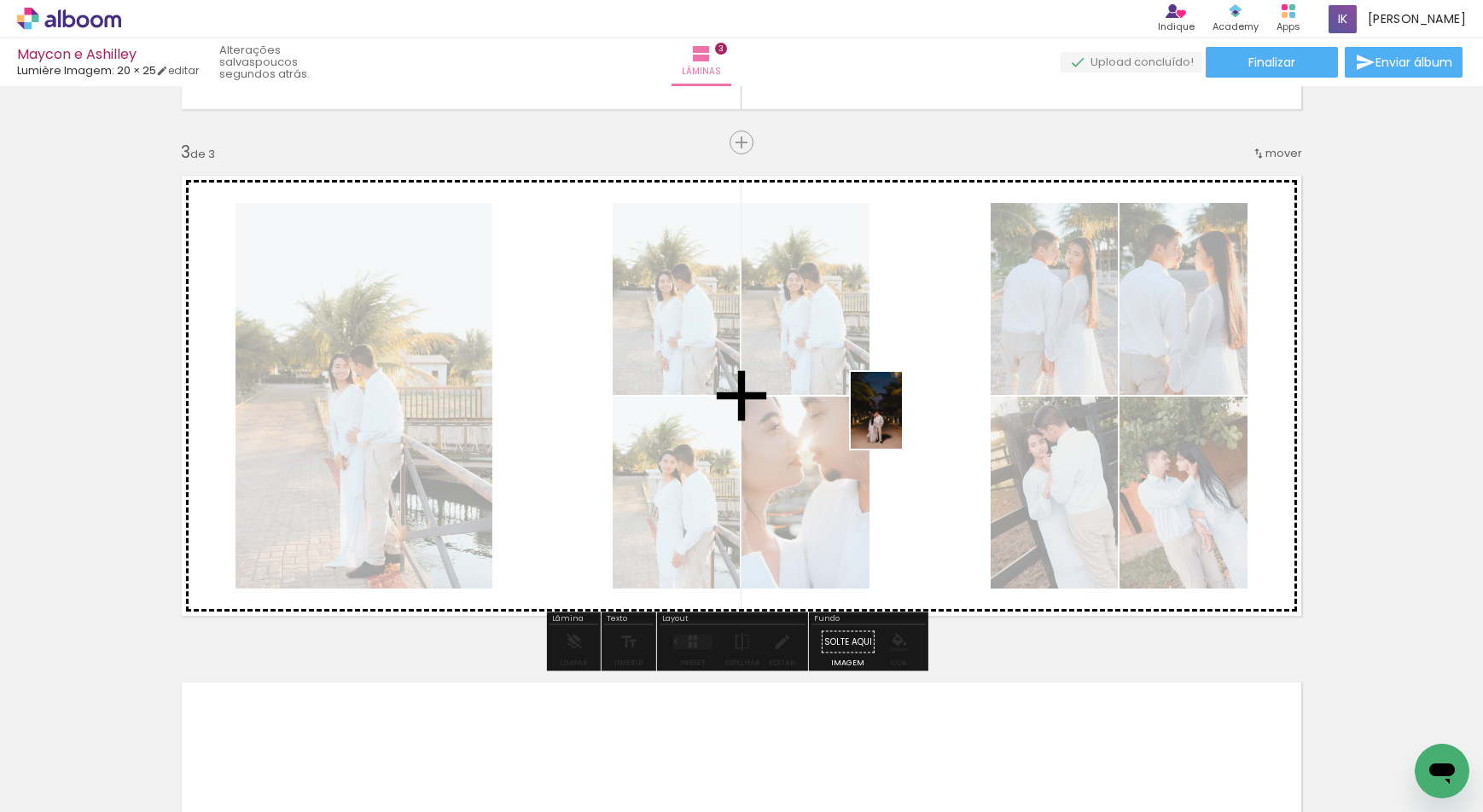
drag, startPoint x: 1416, startPoint y: 759, endPoint x: 902, endPoint y: 424, distance: 613.5
click at [902, 424] on quentale-workspace at bounding box center [741, 406] width 1483 height 812
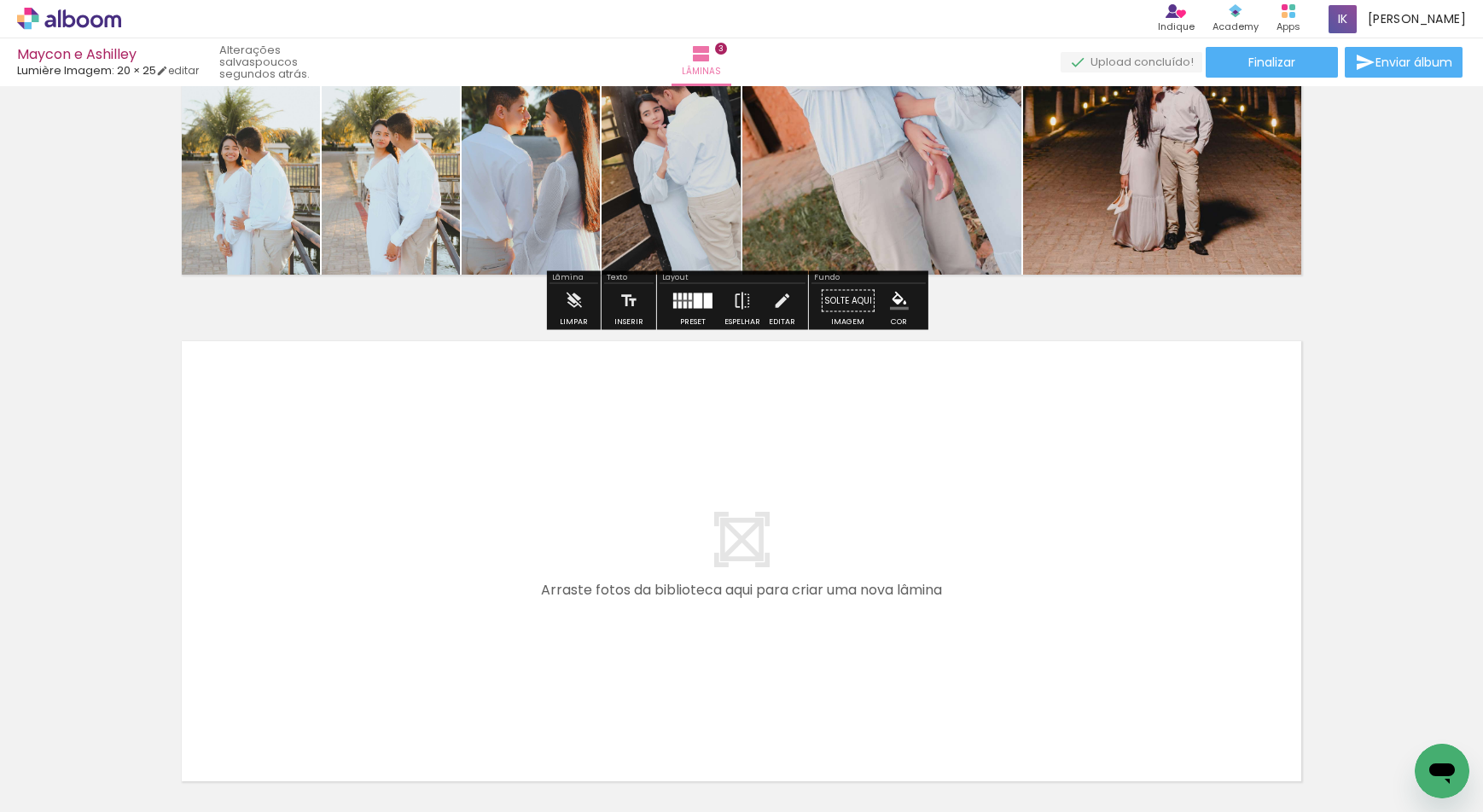
scroll to position [1474, 0]
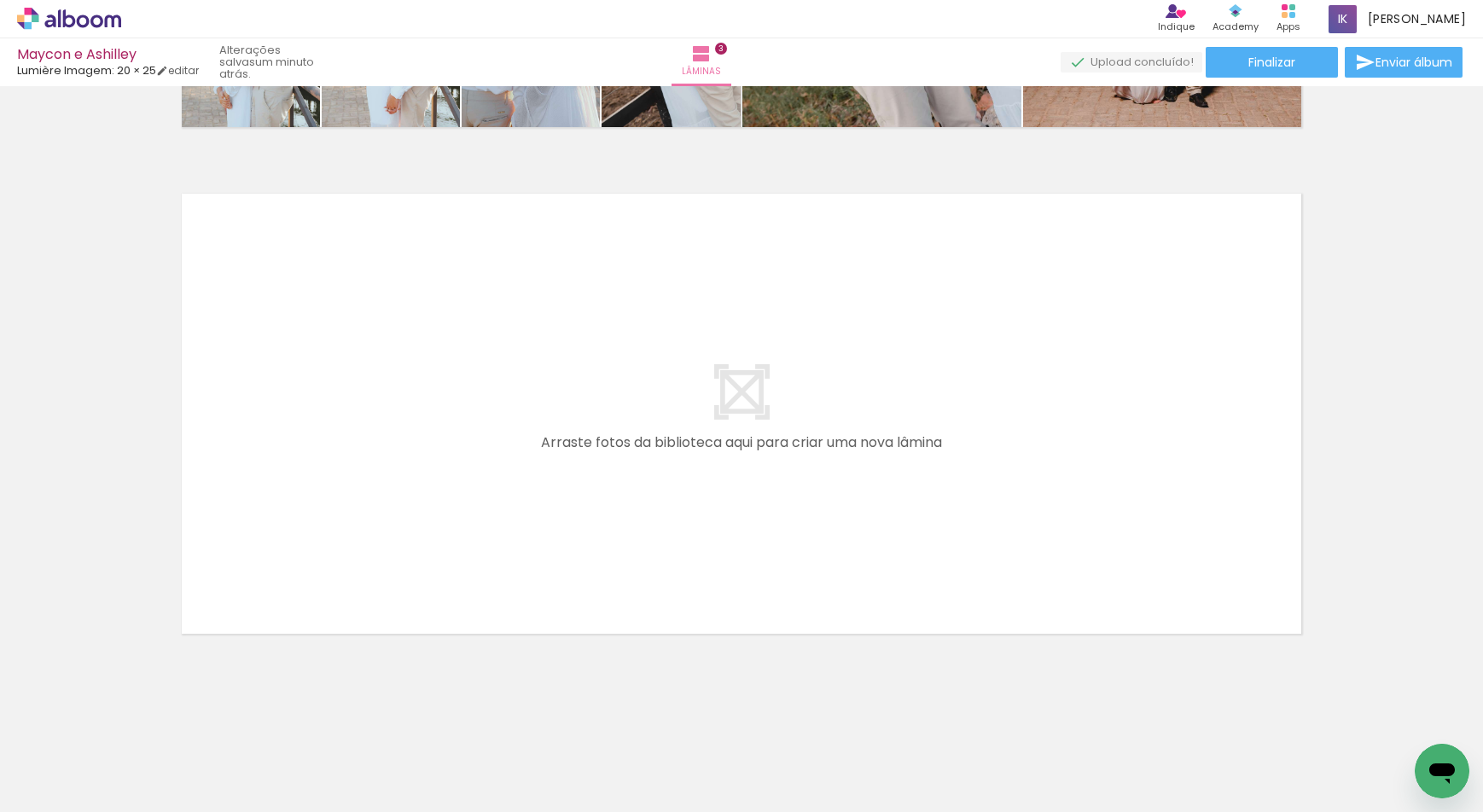
click at [71, 759] on input "Todas as fotos" at bounding box center [48, 761] width 65 height 14
click at [0, 0] on slot "Não utilizadas" at bounding box center [0, 0] width 0 height 0
type input "Não utilizadas"
drag, startPoint x: 247, startPoint y: 660, endPoint x: 189, endPoint y: 766, distance: 120.8
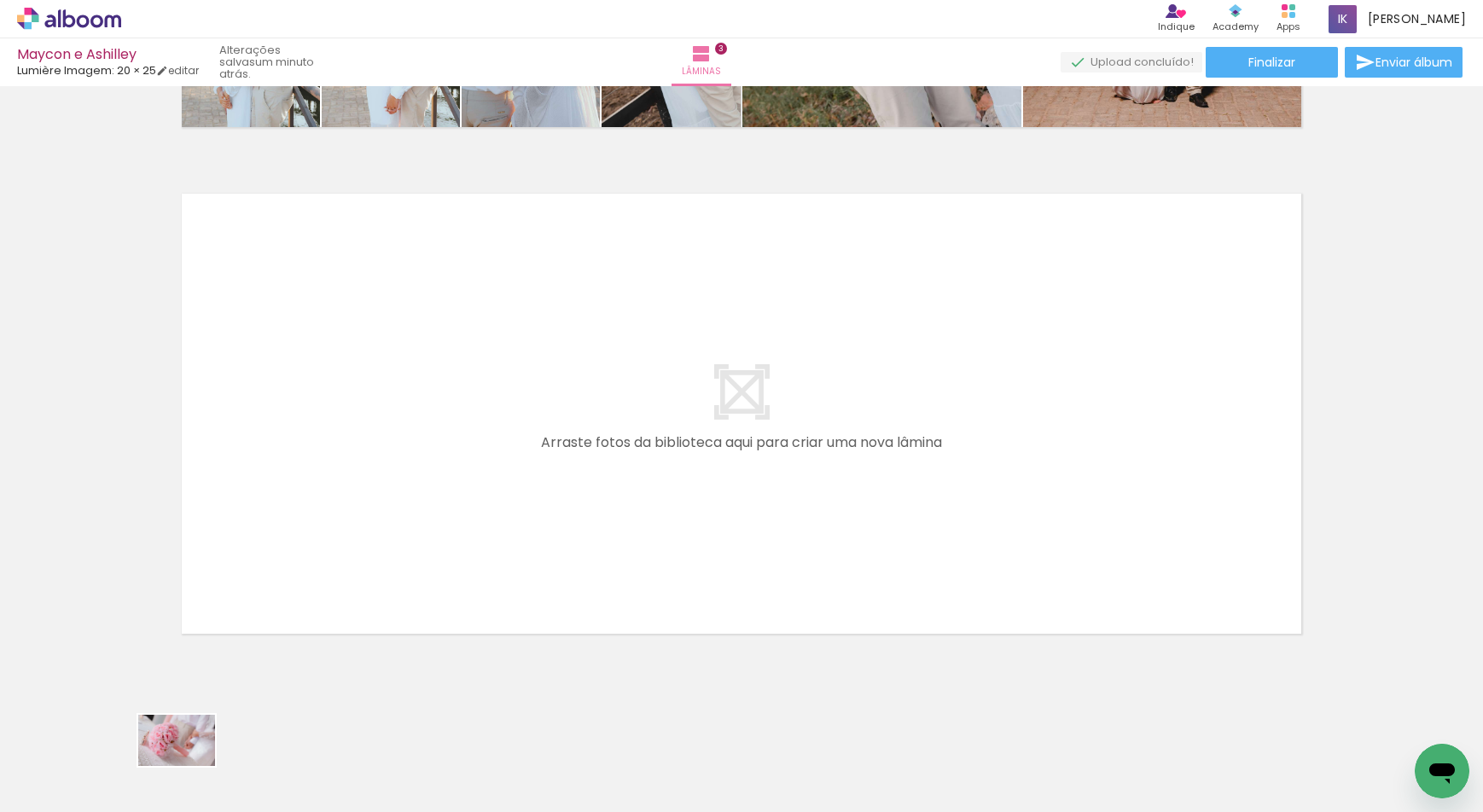
click at [189, 766] on div at bounding box center [171, 755] width 85 height 56
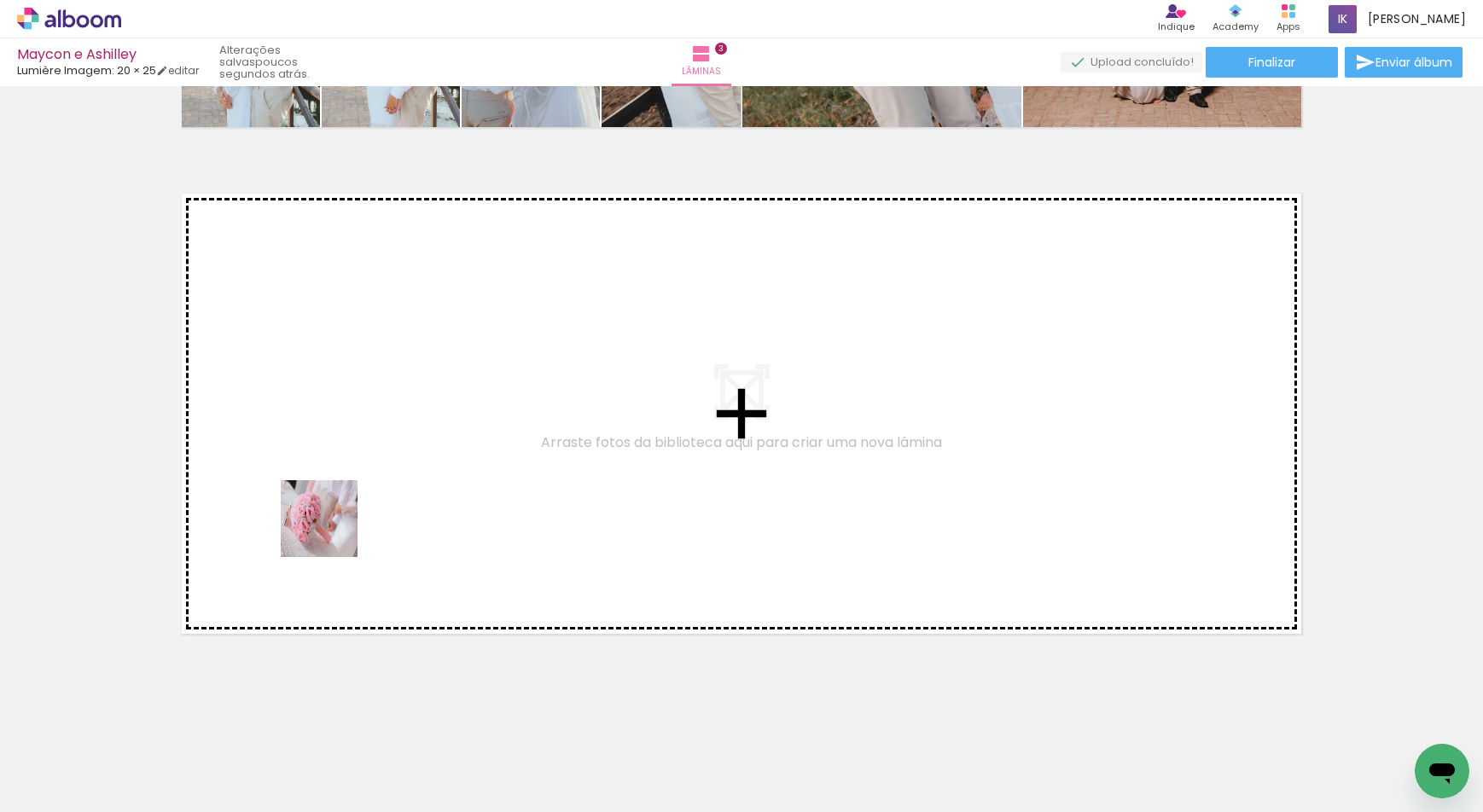
drag, startPoint x: 332, startPoint y: 532, endPoint x: 342, endPoint y: 516, distance: 18.9
click at [342, 516] on quentale-workspace at bounding box center [741, 406] width 1483 height 812
